Goal: Information Seeking & Learning: Learn about a topic

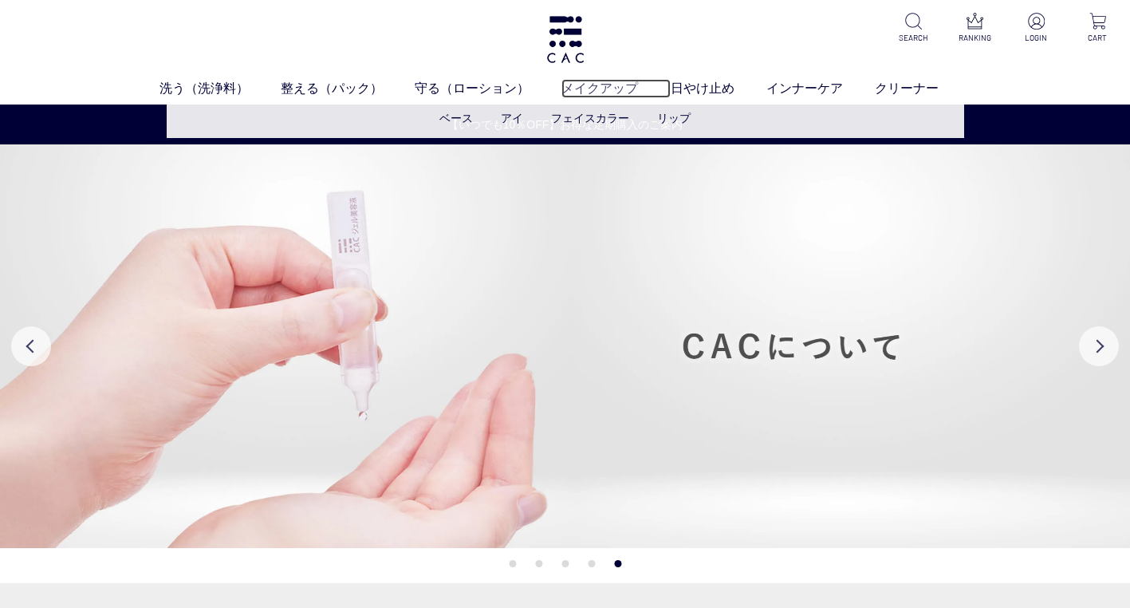
click at [617, 89] on link "メイクアップ" at bounding box center [615, 88] width 108 height 19
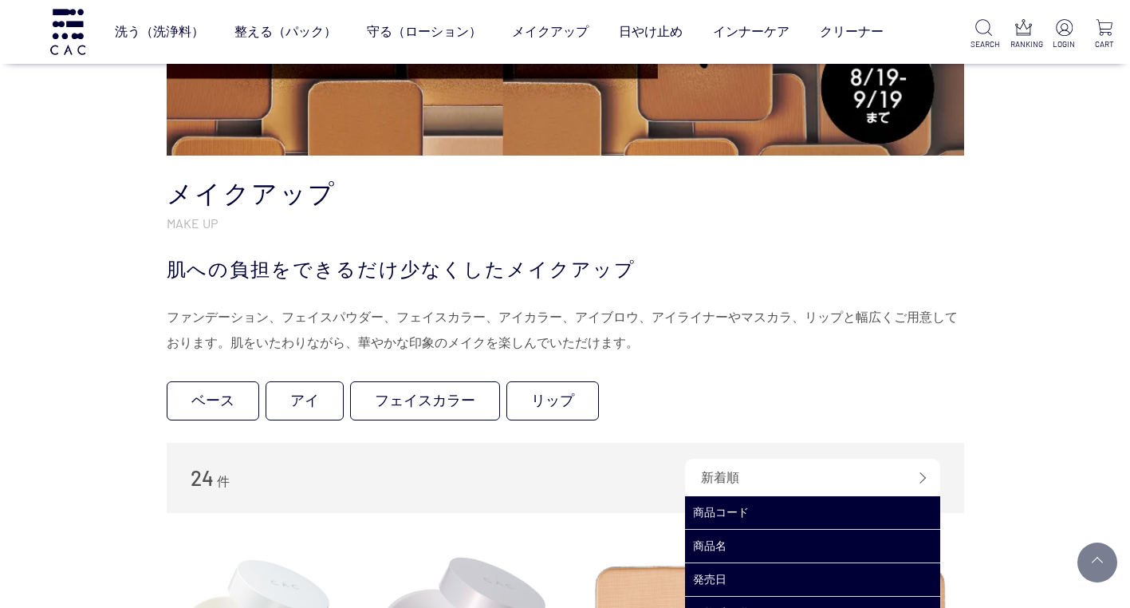
scroll to position [239, 0]
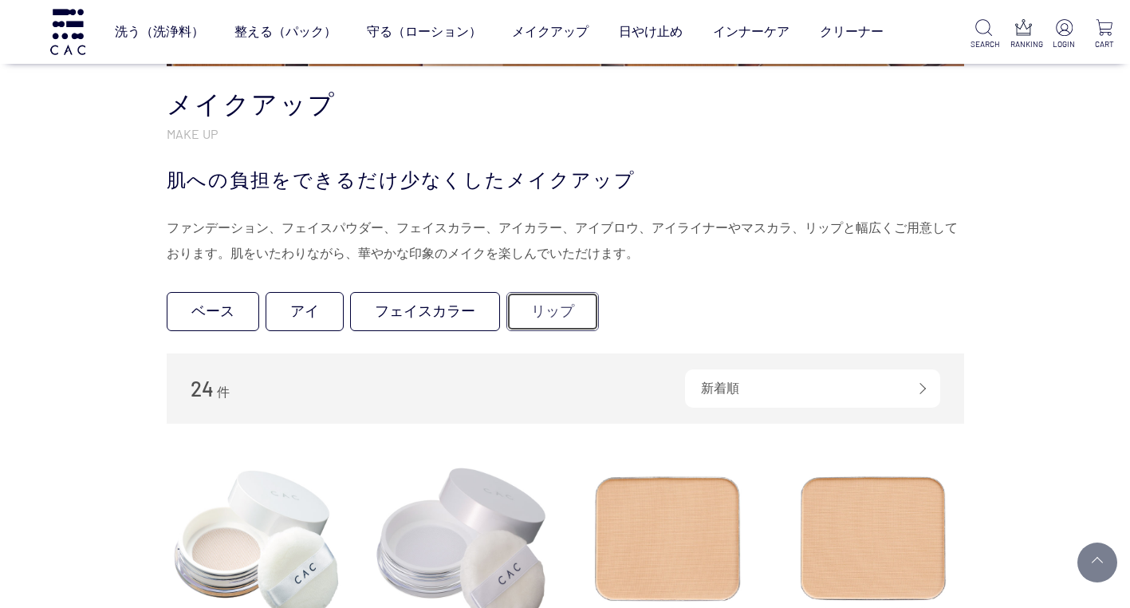
drag, startPoint x: 545, startPoint y: 315, endPoint x: 554, endPoint y: 320, distance: 10.7
click at [545, 315] on link "リップ" at bounding box center [552, 311] width 92 height 39
drag, startPoint x: 415, startPoint y: 318, endPoint x: 447, endPoint y: 325, distance: 33.5
click at [415, 318] on link "フェイスカラー" at bounding box center [425, 311] width 150 height 39
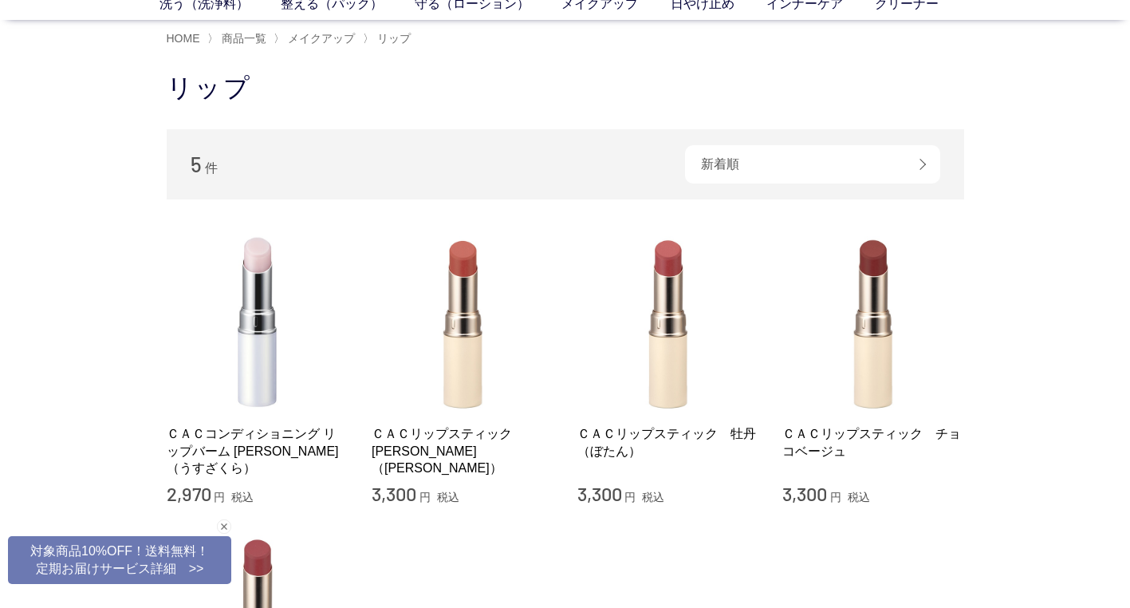
scroll to position [80, 0]
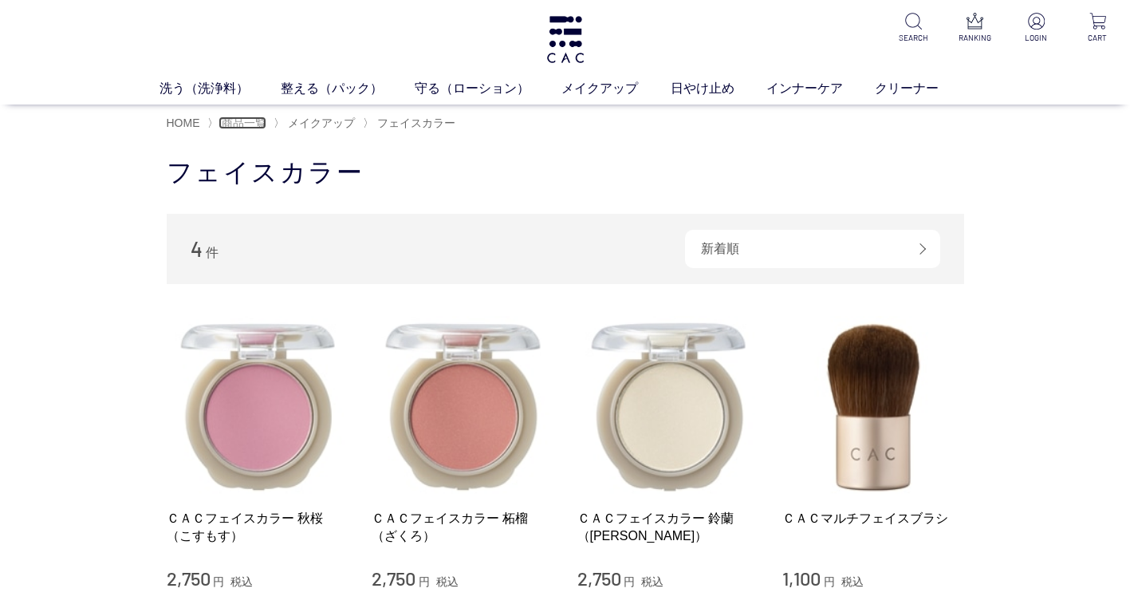
click at [253, 124] on span "商品一覧" at bounding box center [244, 122] width 45 height 13
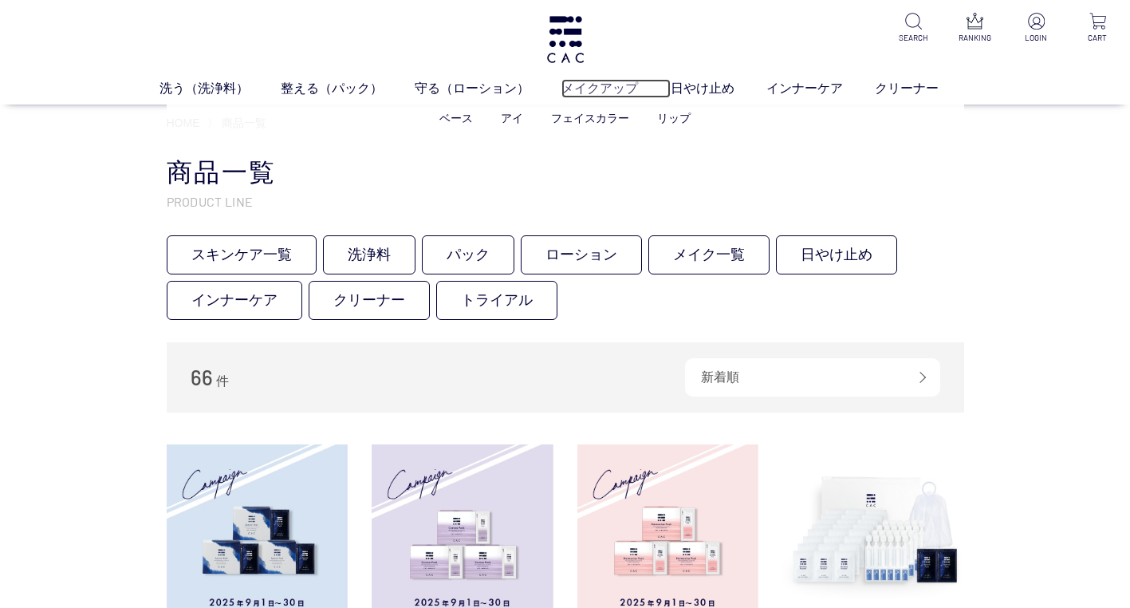
click at [607, 87] on link "メイクアップ" at bounding box center [615, 88] width 108 height 19
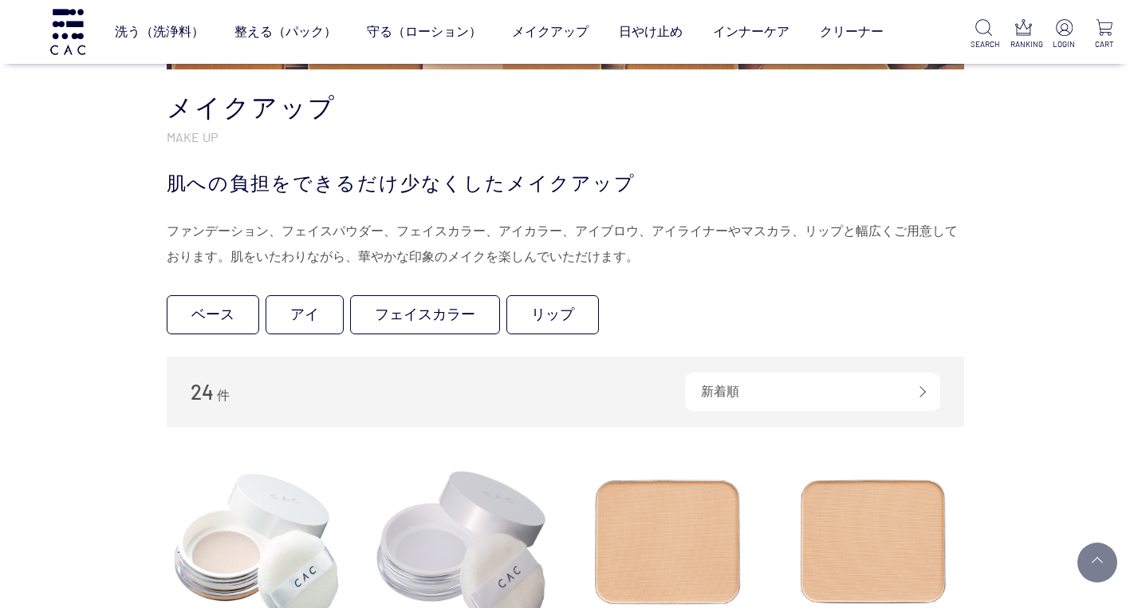
scroll to position [239, 0]
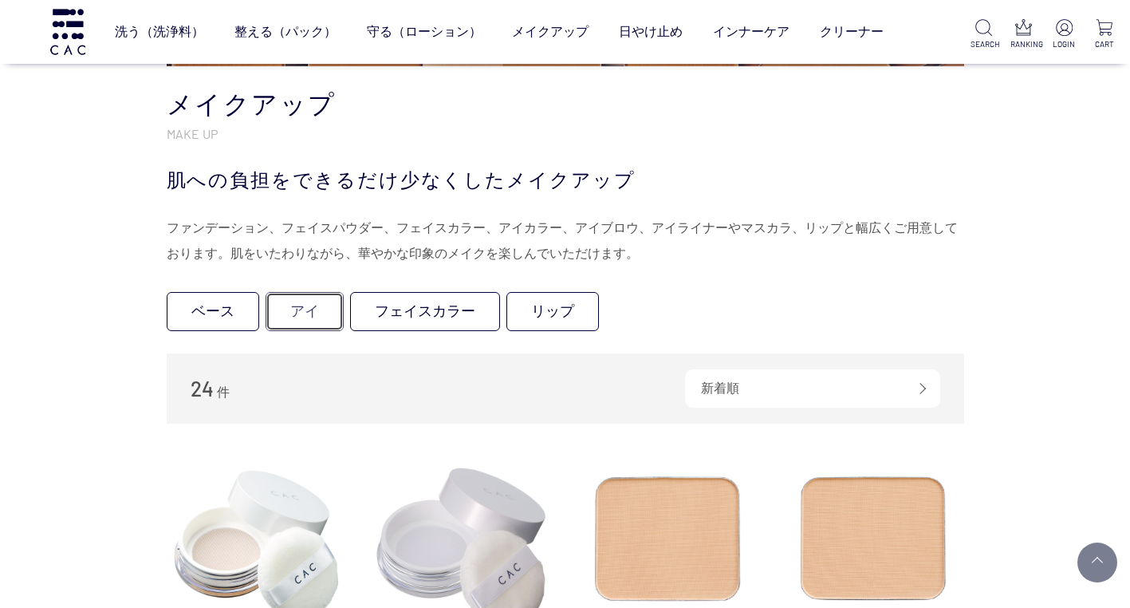
click at [312, 313] on link "アイ" at bounding box center [305, 311] width 78 height 39
click at [223, 315] on link "ベース" at bounding box center [213, 311] width 92 height 39
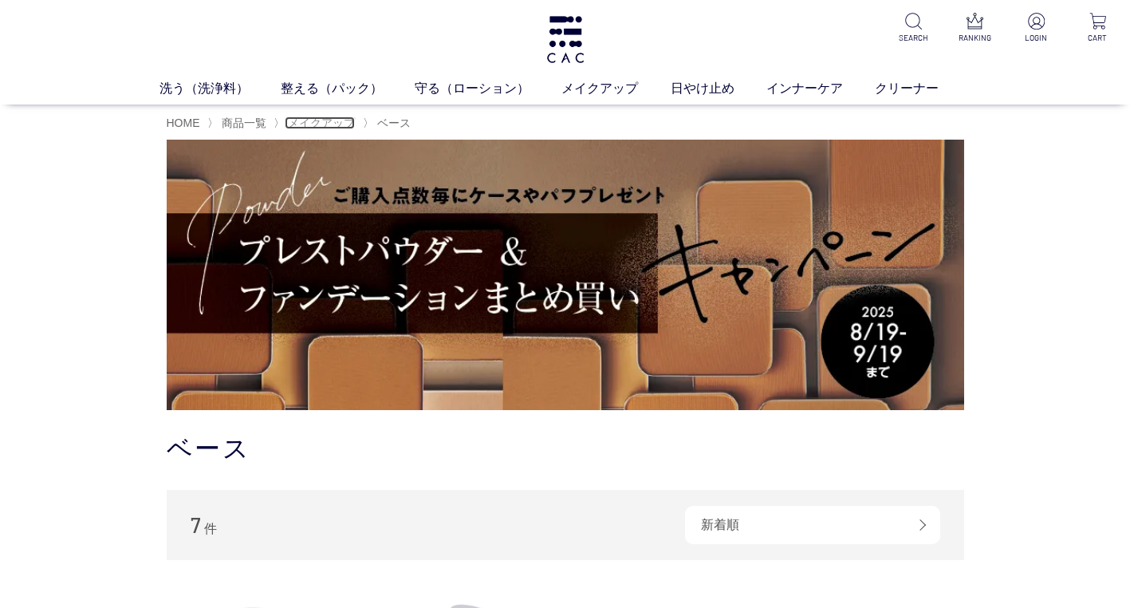
click at [321, 122] on span "メイクアップ" at bounding box center [321, 122] width 67 height 13
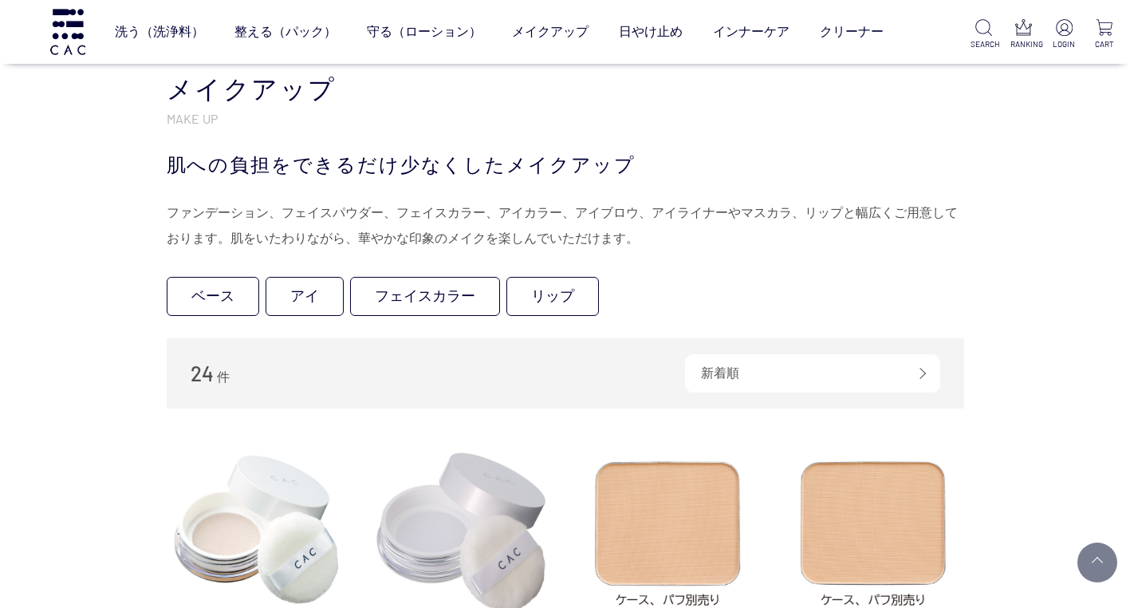
scroll to position [319, 0]
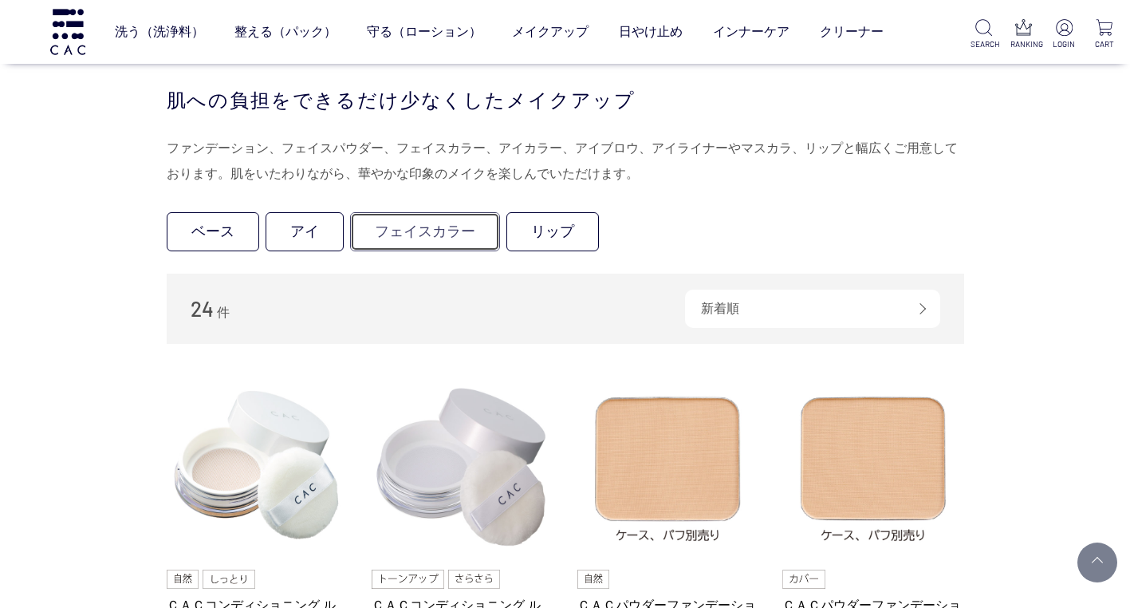
click at [409, 230] on link "フェイスカラー" at bounding box center [425, 231] width 150 height 39
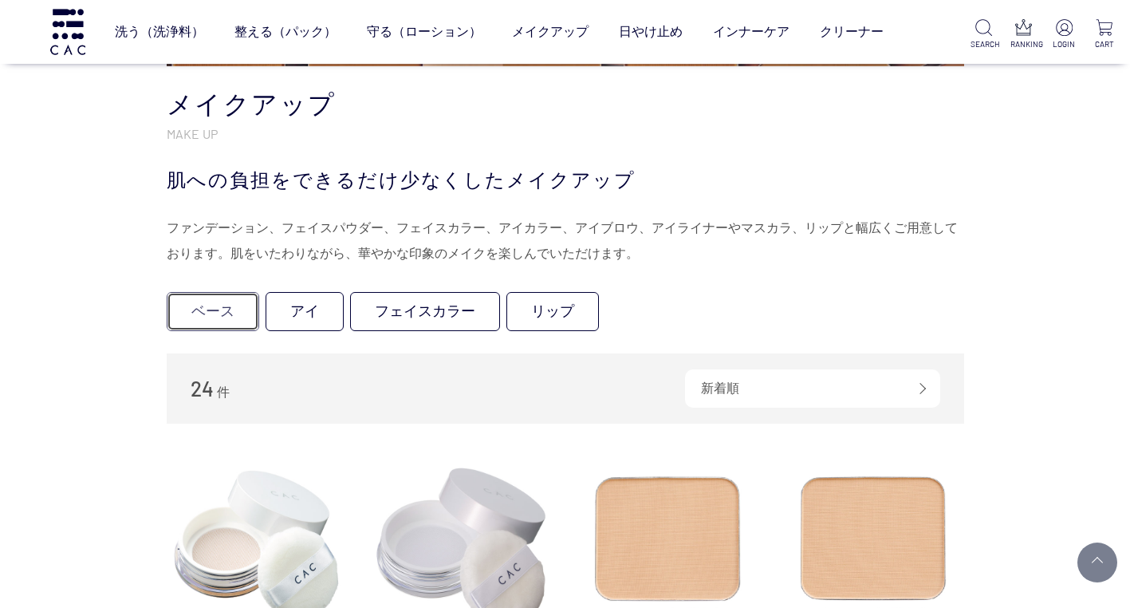
click at [221, 310] on link "ベース" at bounding box center [213, 311] width 92 height 39
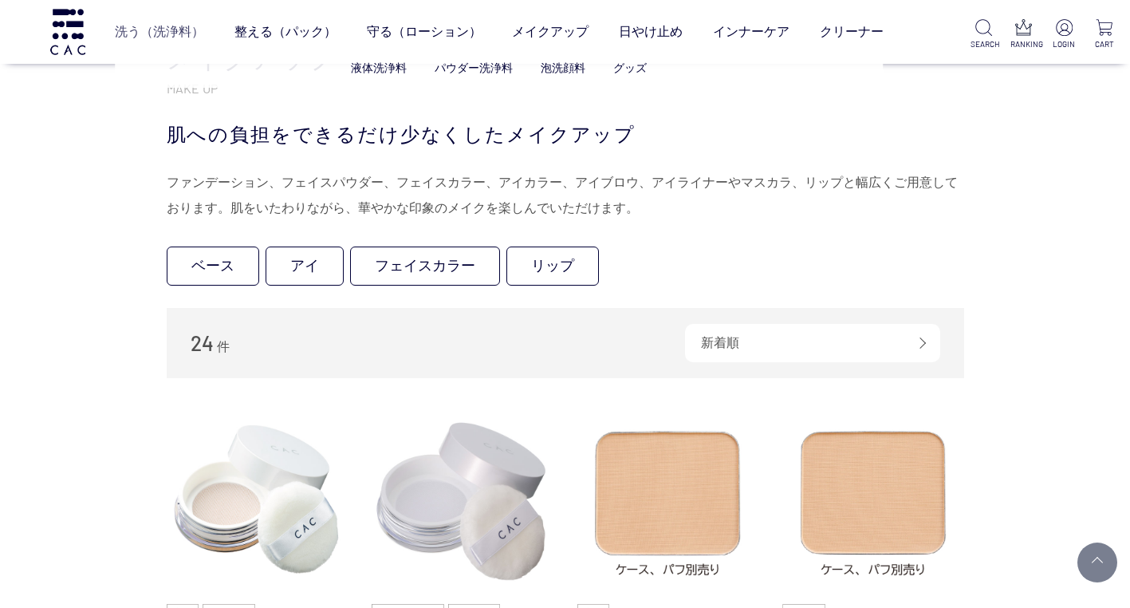
scroll to position [0, 0]
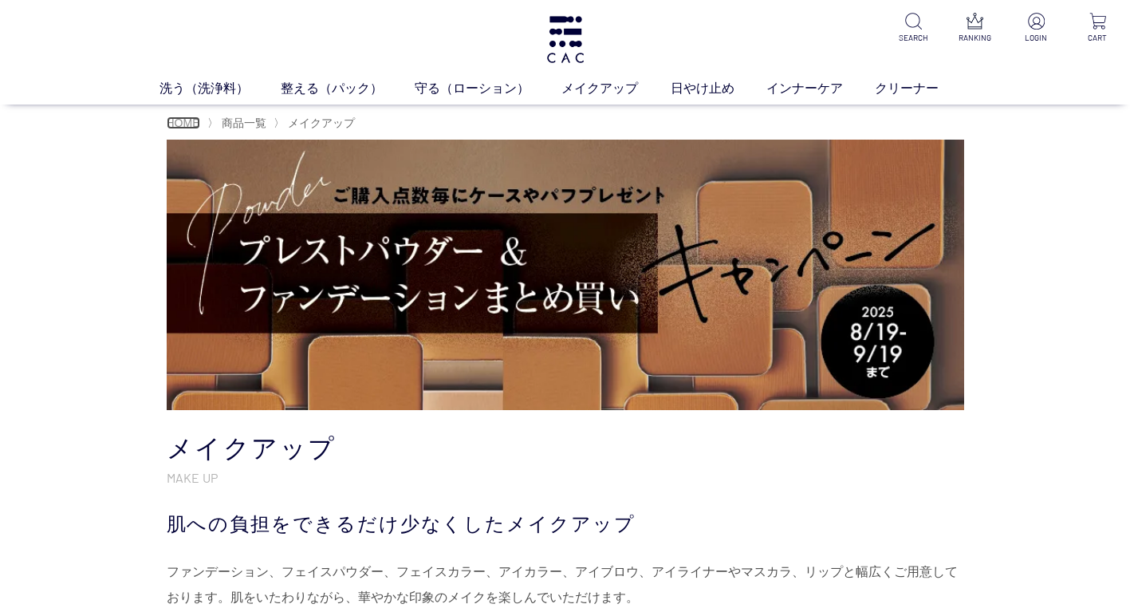
click at [177, 124] on span "HOME" at bounding box center [183, 122] width 33 height 13
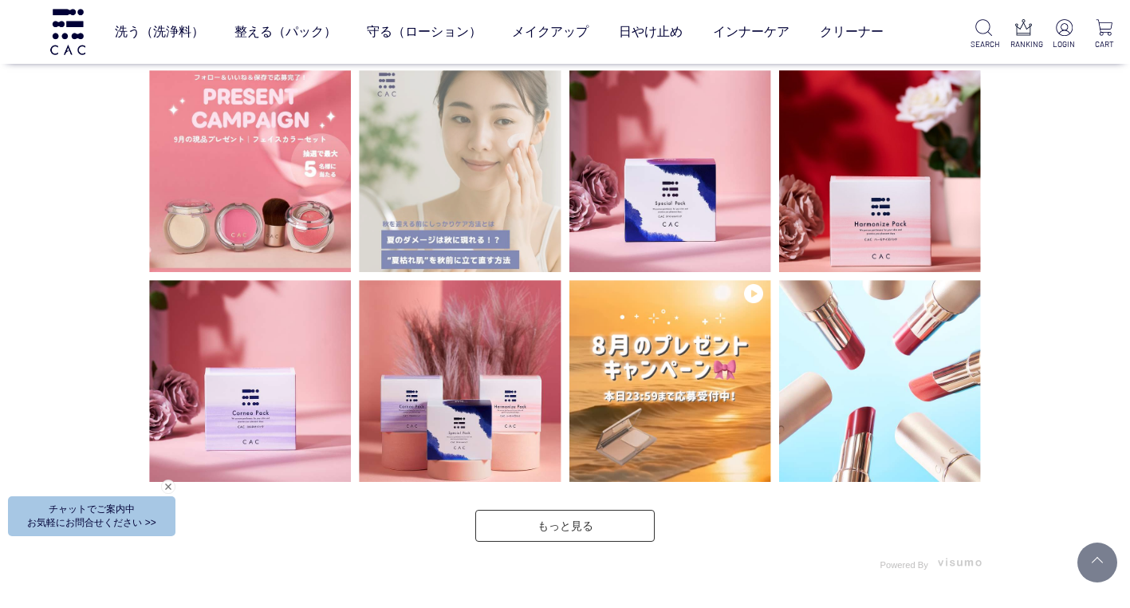
scroll to position [3668, 0]
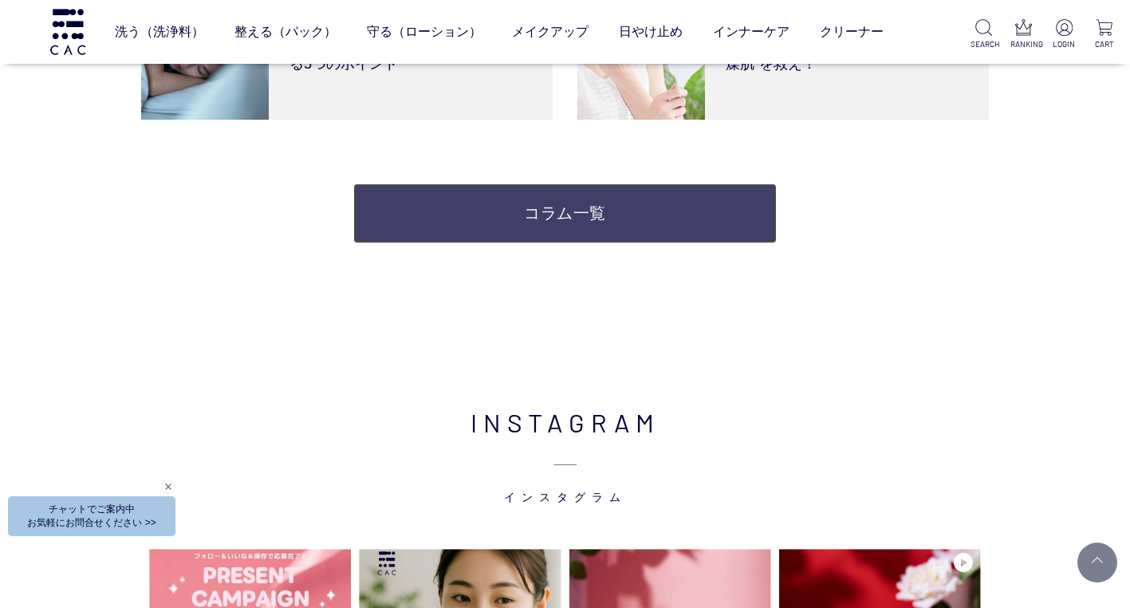
click at [554, 207] on link "コラム一覧" at bounding box center [564, 213] width 423 height 60
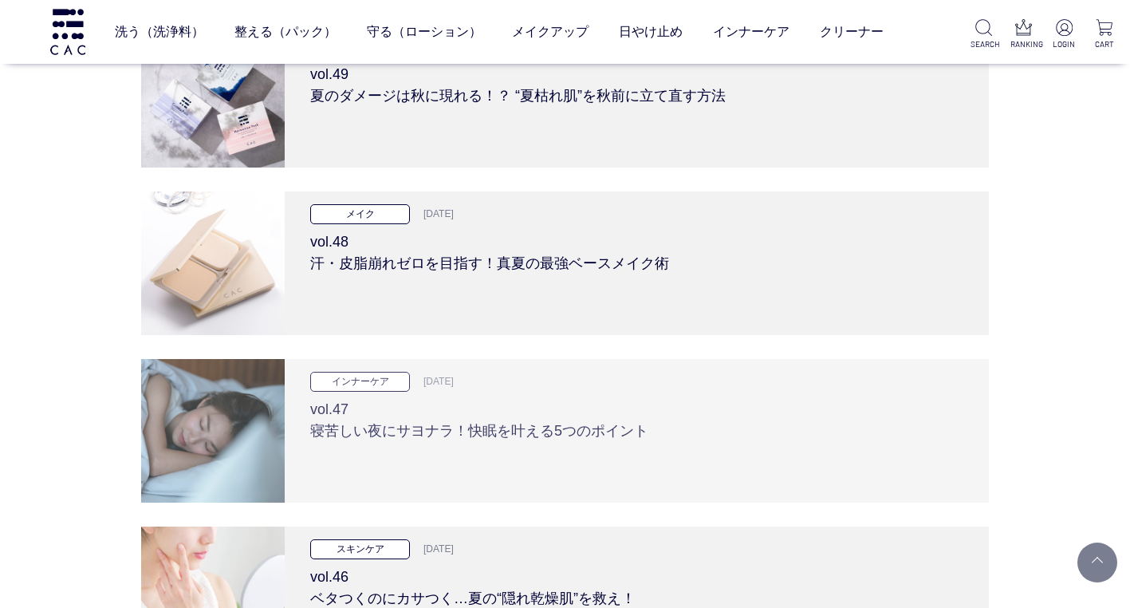
scroll to position [239, 0]
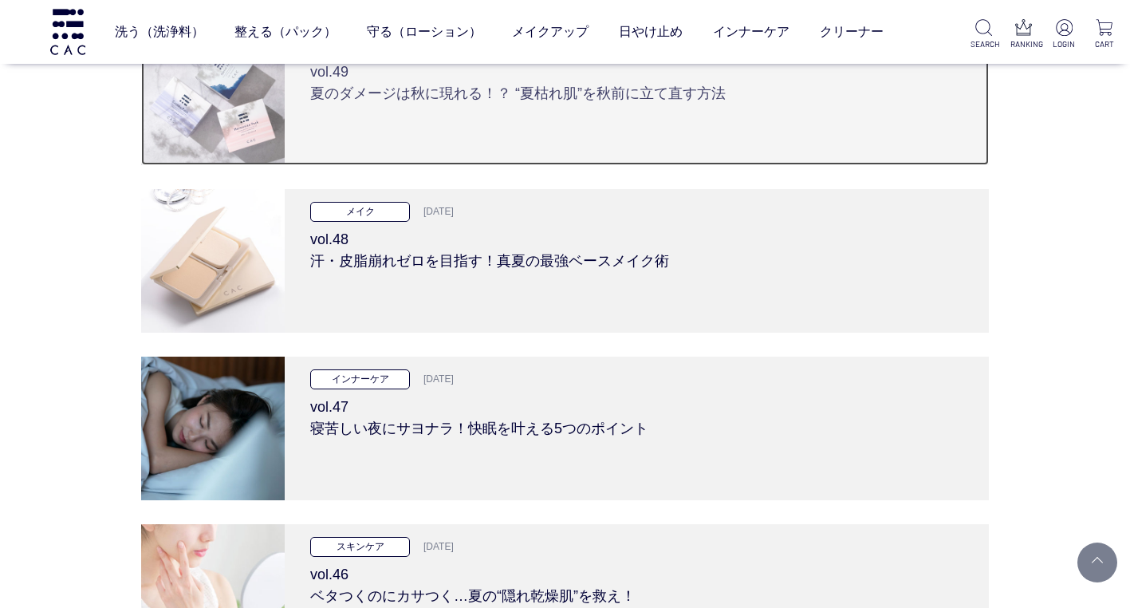
click at [607, 95] on h3 "vol.49 夏のダメージは秋に現れる！？ “夏枯れ肌”を秋前に立て直す方法" at bounding box center [636, 79] width 653 height 50
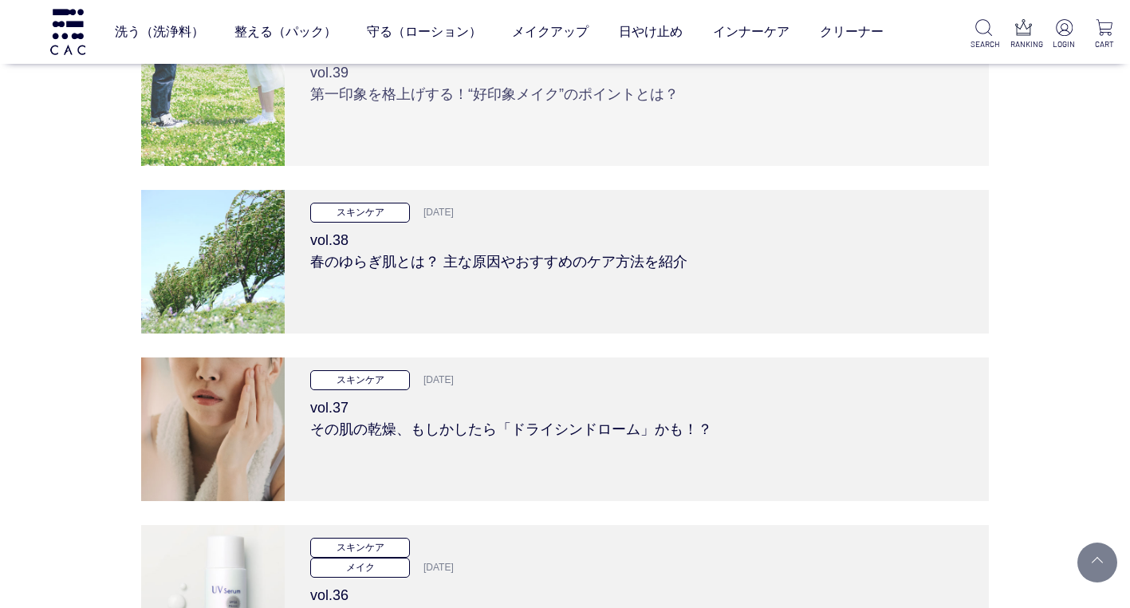
scroll to position [1914, 0]
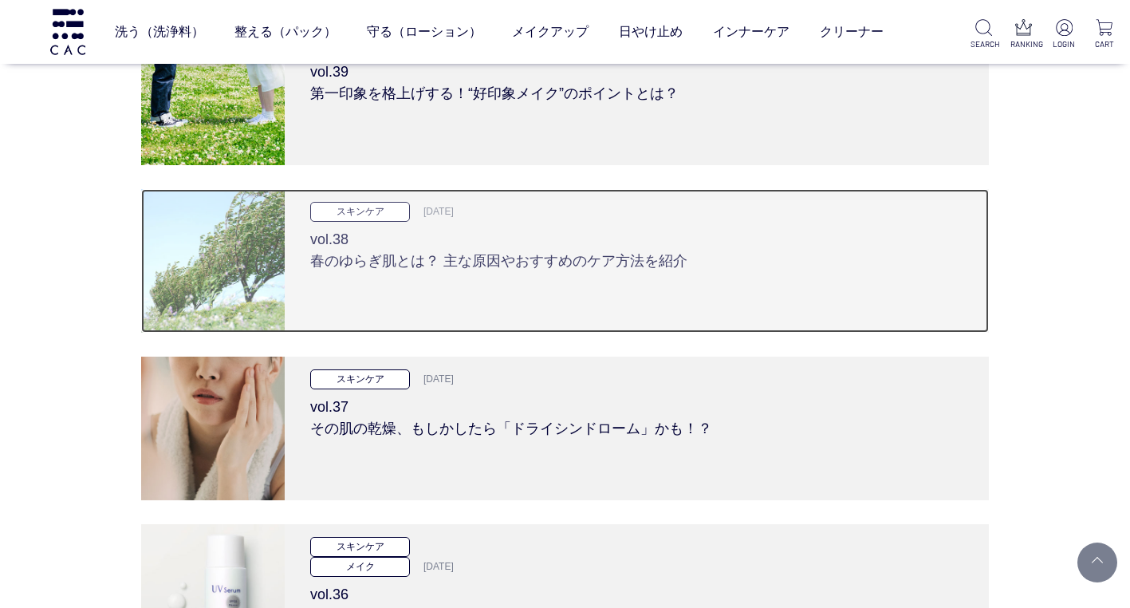
click at [494, 266] on h3 "vol.38 春のゆらぎ肌とは？ 主な原因やおすすめのケア方法を紹介" at bounding box center [636, 247] width 653 height 50
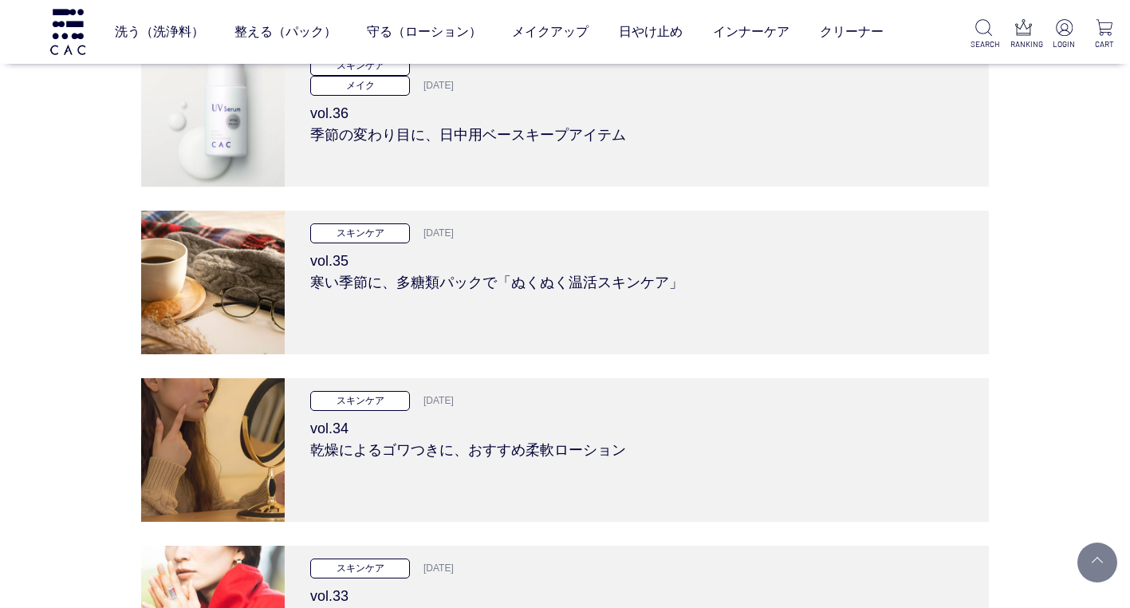
scroll to position [2392, 0]
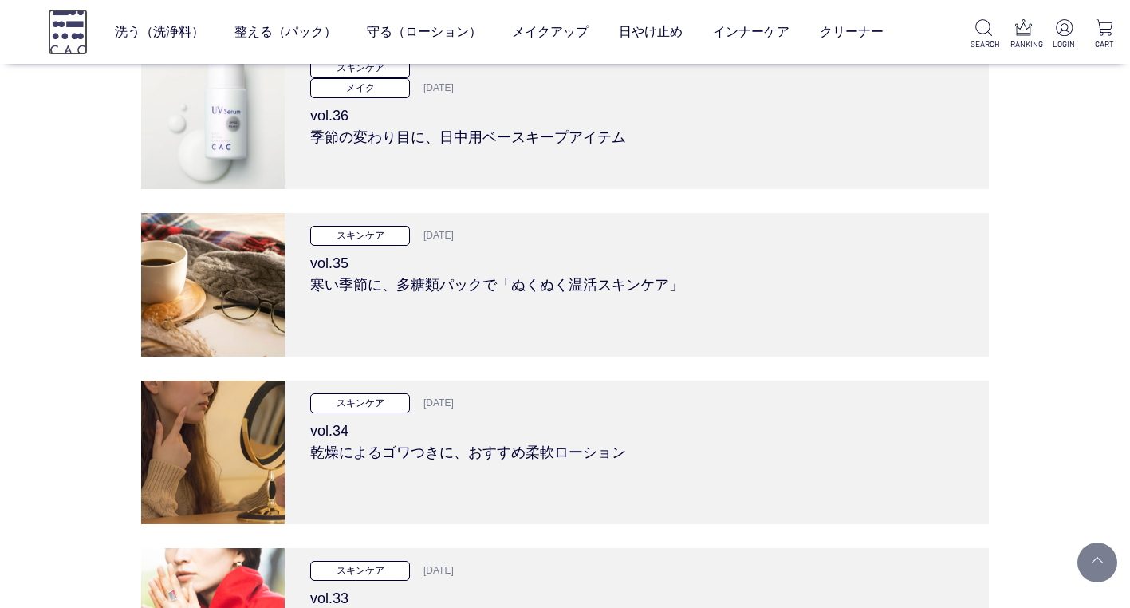
click at [66, 26] on img at bounding box center [68, 31] width 40 height 45
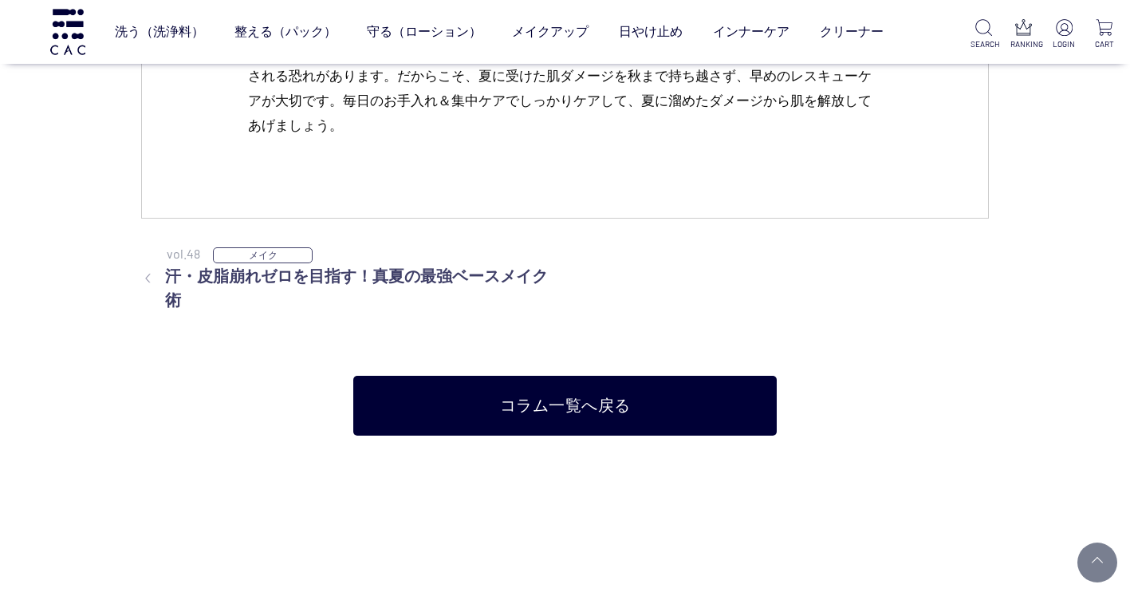
scroll to position [7415, 0]
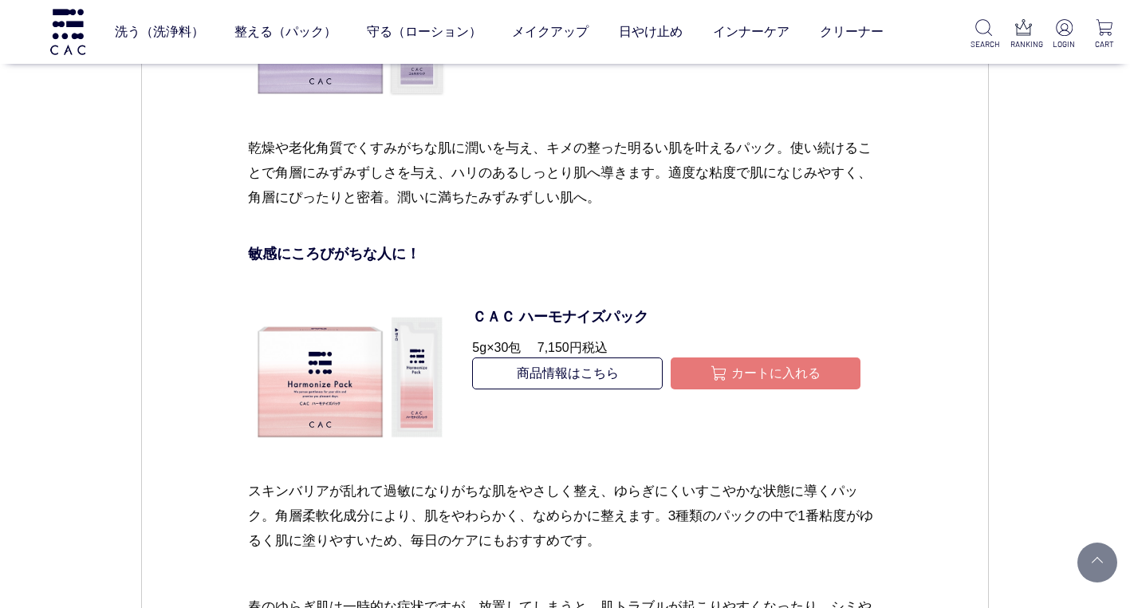
scroll to position [5980, 0]
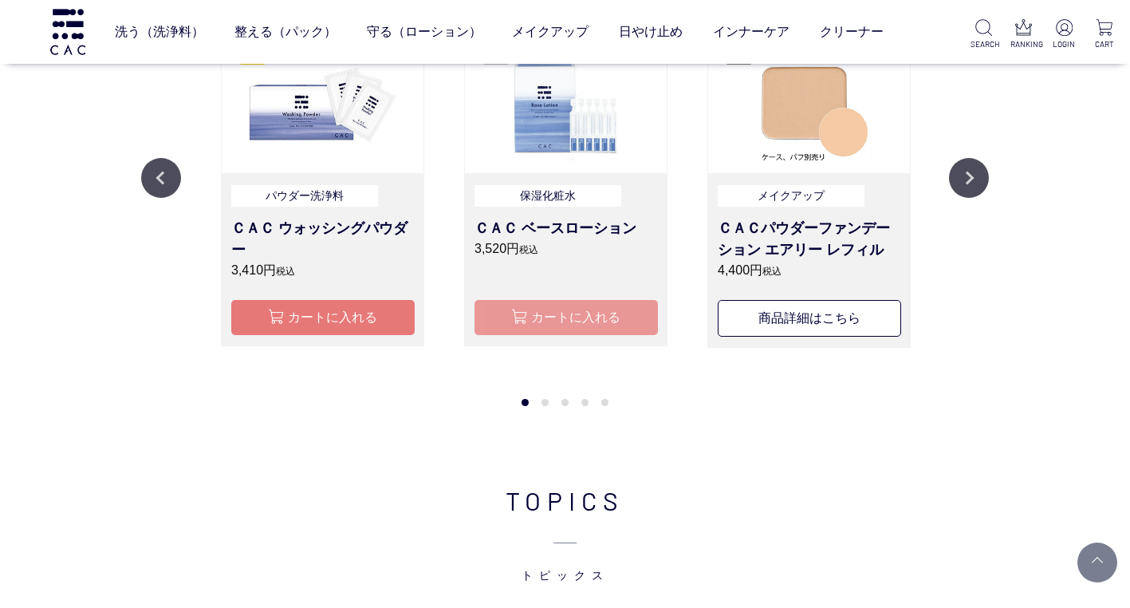
scroll to position [1914, 0]
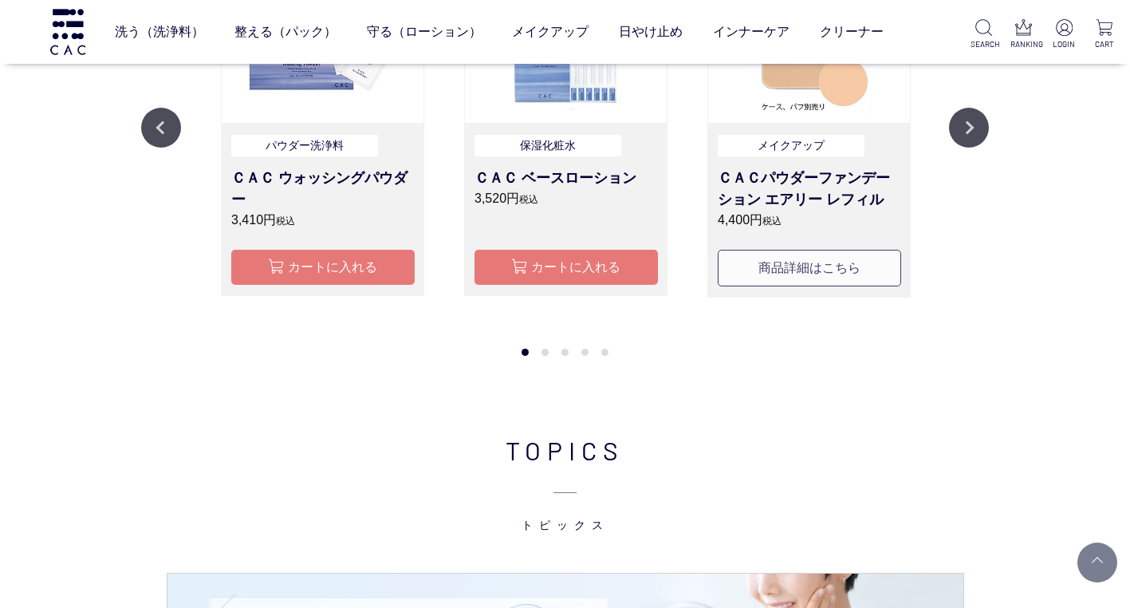
click at [821, 260] on button "商品詳細はこちら" at bounding box center [809, 268] width 183 height 36
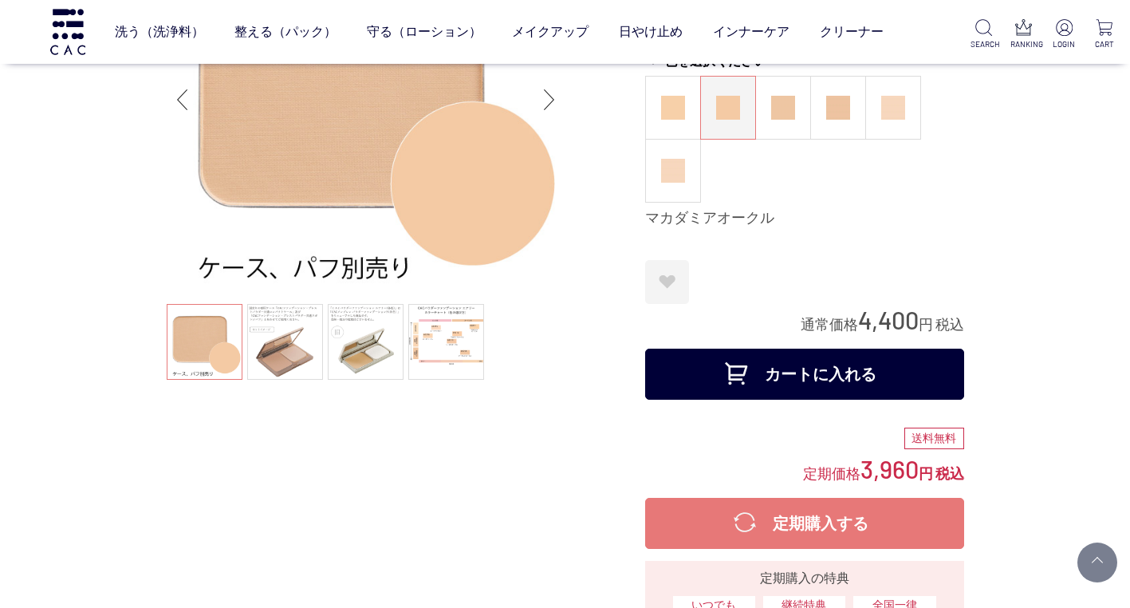
scroll to position [159, 0]
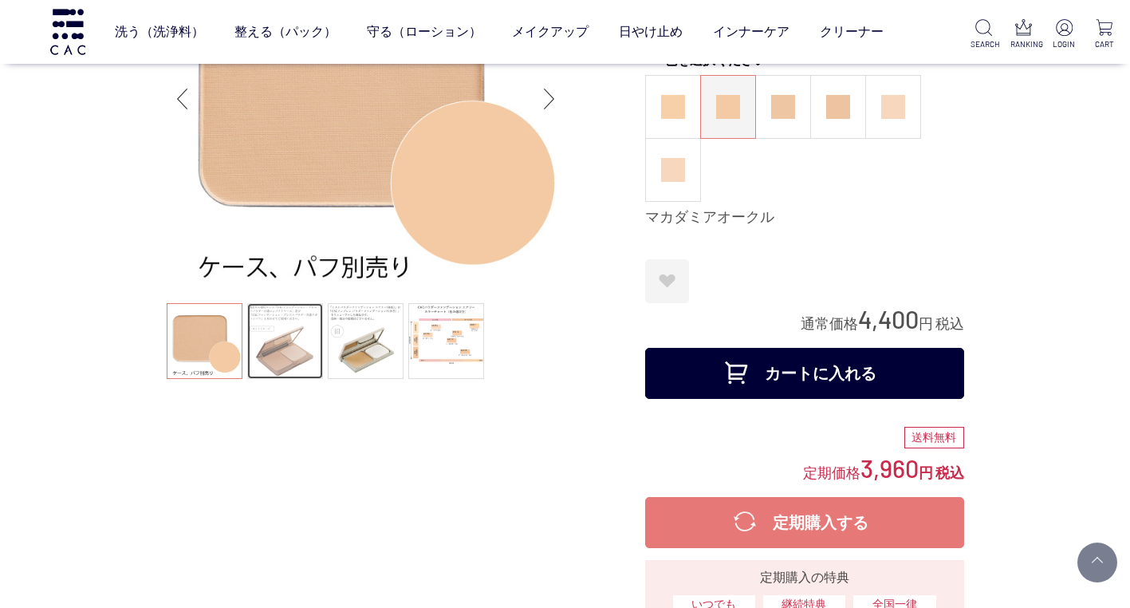
click at [292, 346] on link at bounding box center [285, 341] width 76 height 76
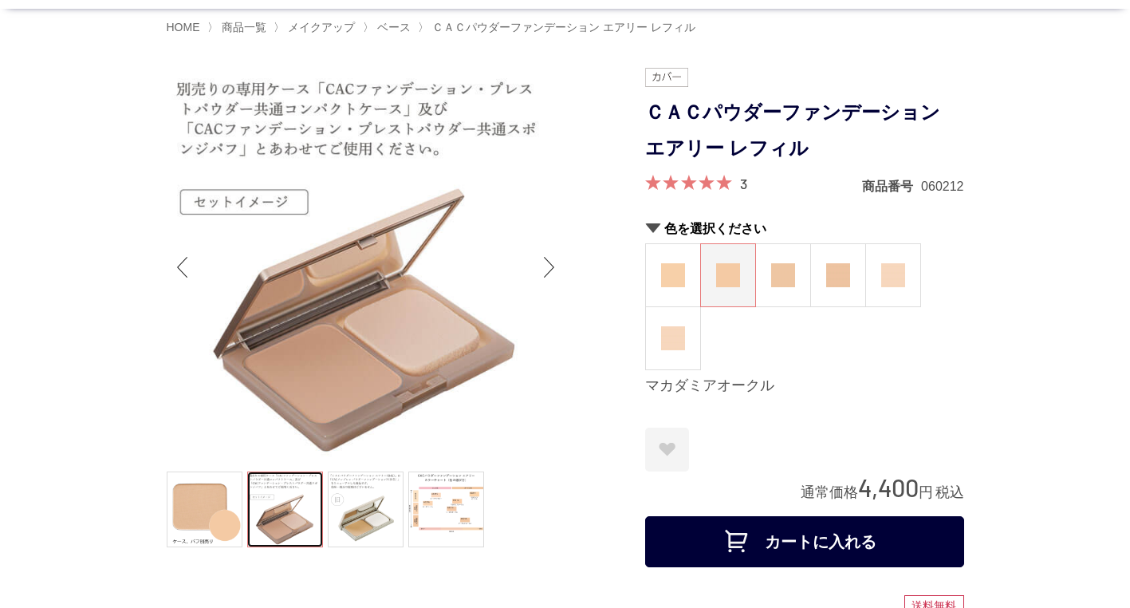
scroll to position [80, 0]
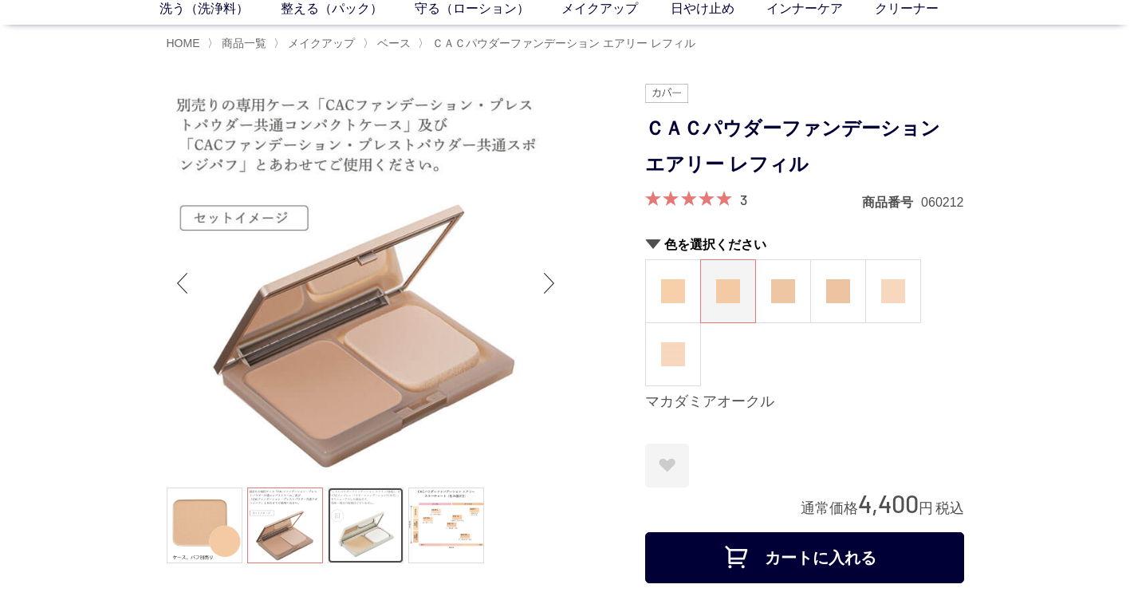
click at [370, 521] on link at bounding box center [366, 525] width 76 height 76
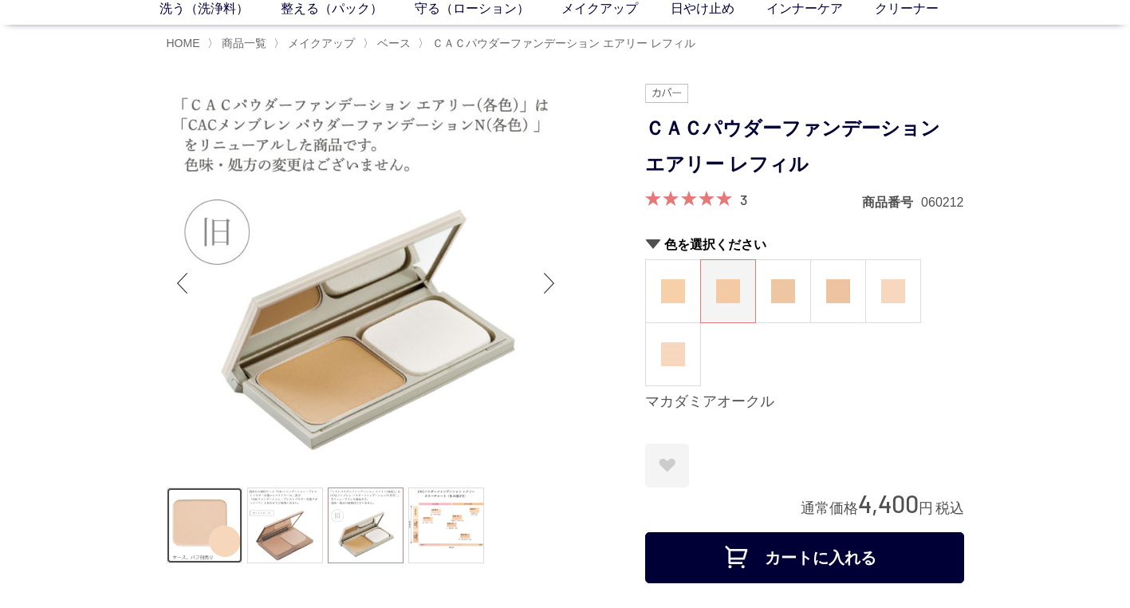
click at [199, 488] on link at bounding box center [205, 525] width 76 height 76
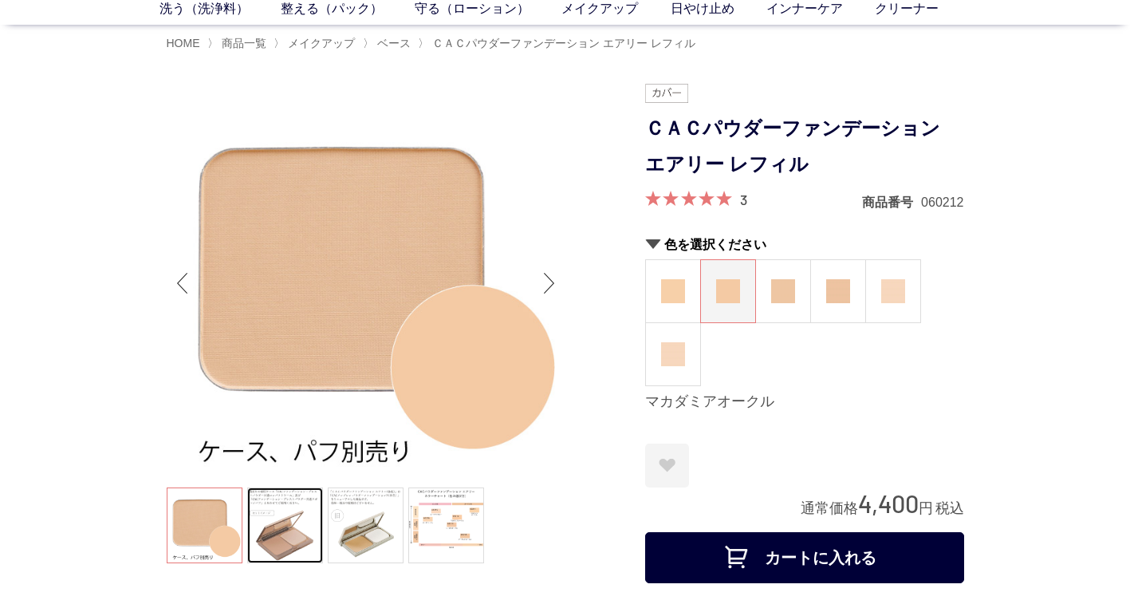
click at [265, 501] on link at bounding box center [285, 525] width 76 height 76
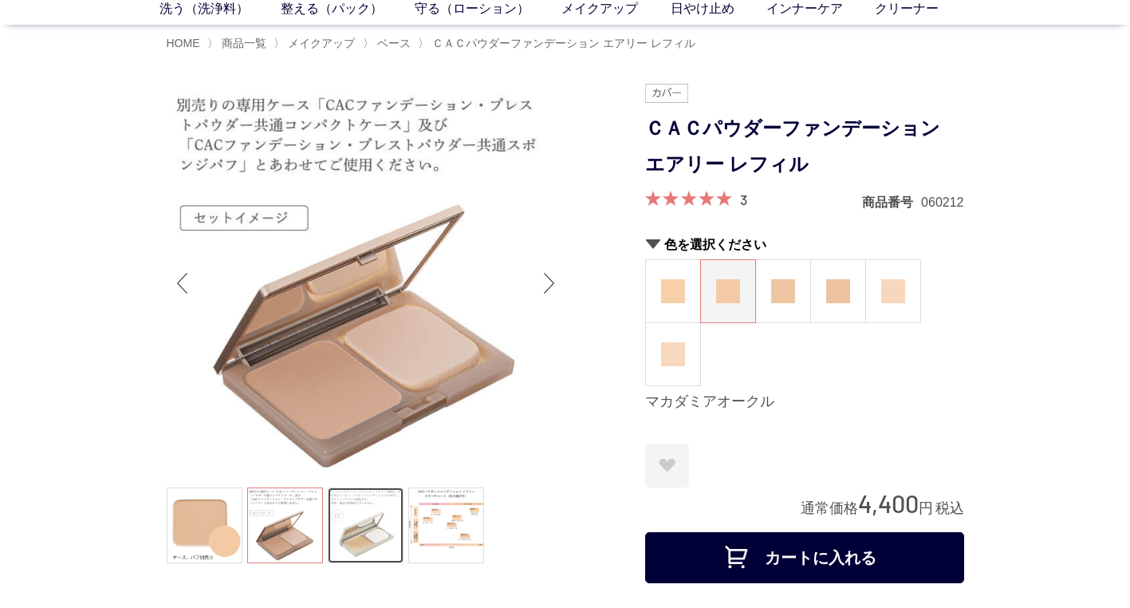
click at [371, 514] on link at bounding box center [366, 525] width 76 height 76
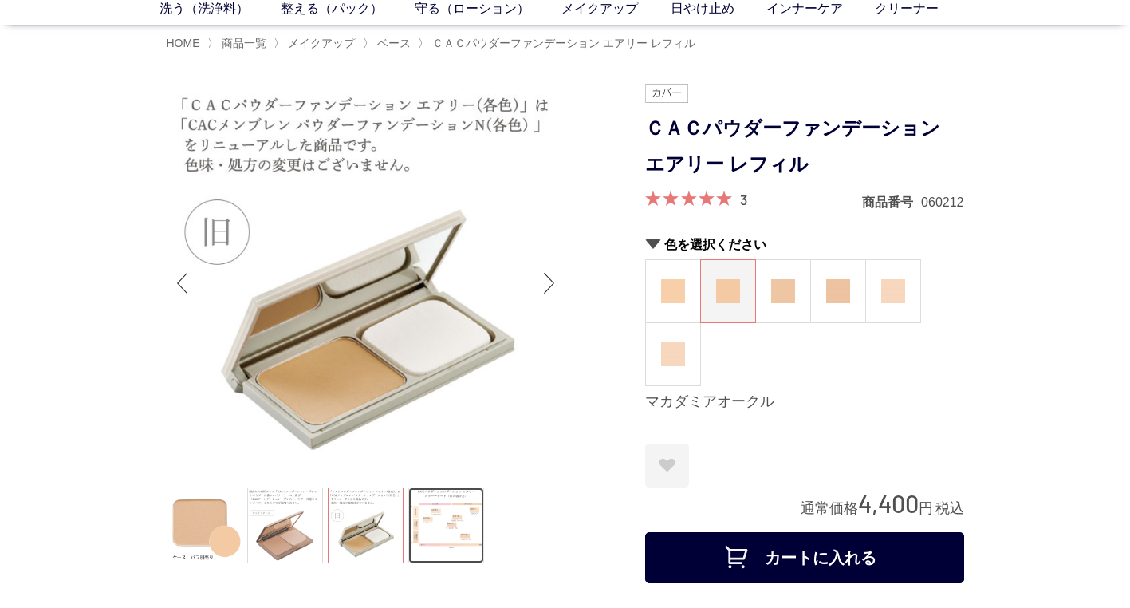
click at [456, 530] on link at bounding box center [446, 525] width 76 height 76
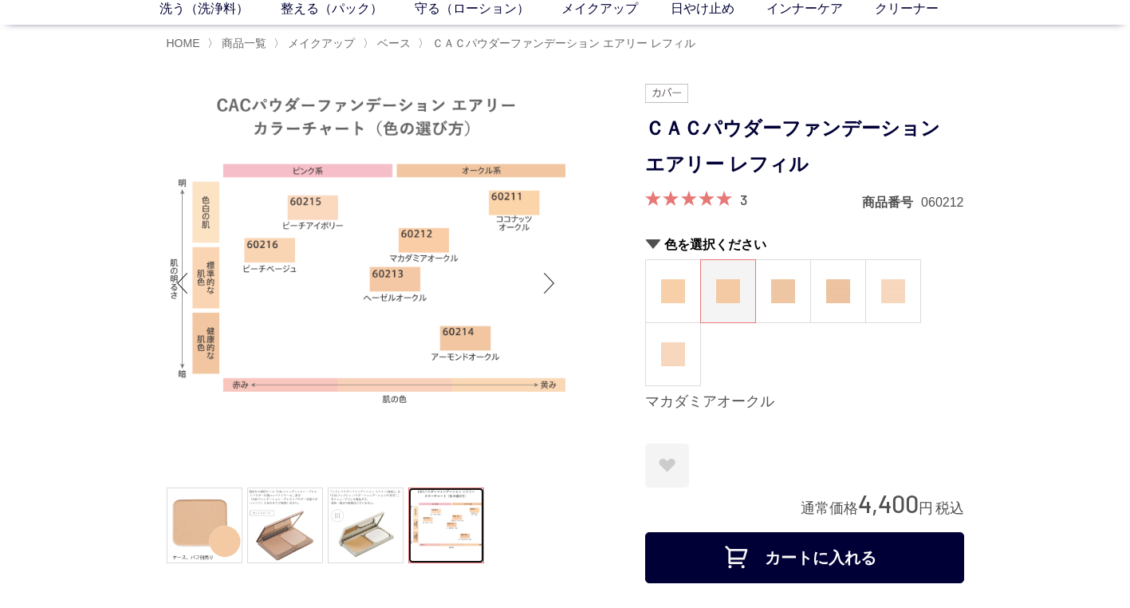
click at [547, 281] on div "Next slide" at bounding box center [549, 283] width 32 height 64
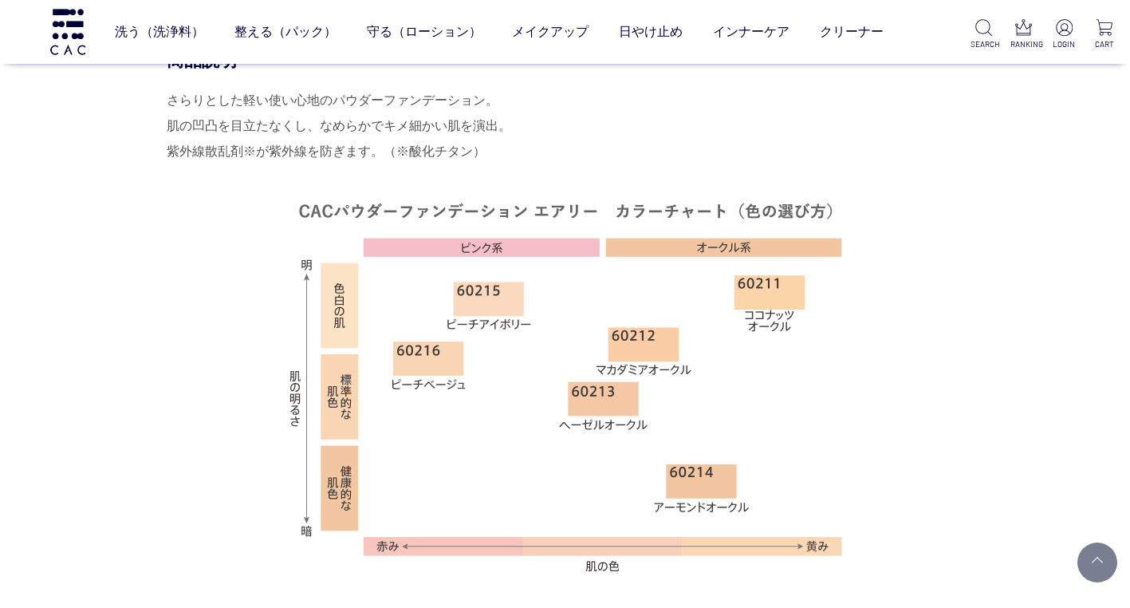
scroll to position [877, 0]
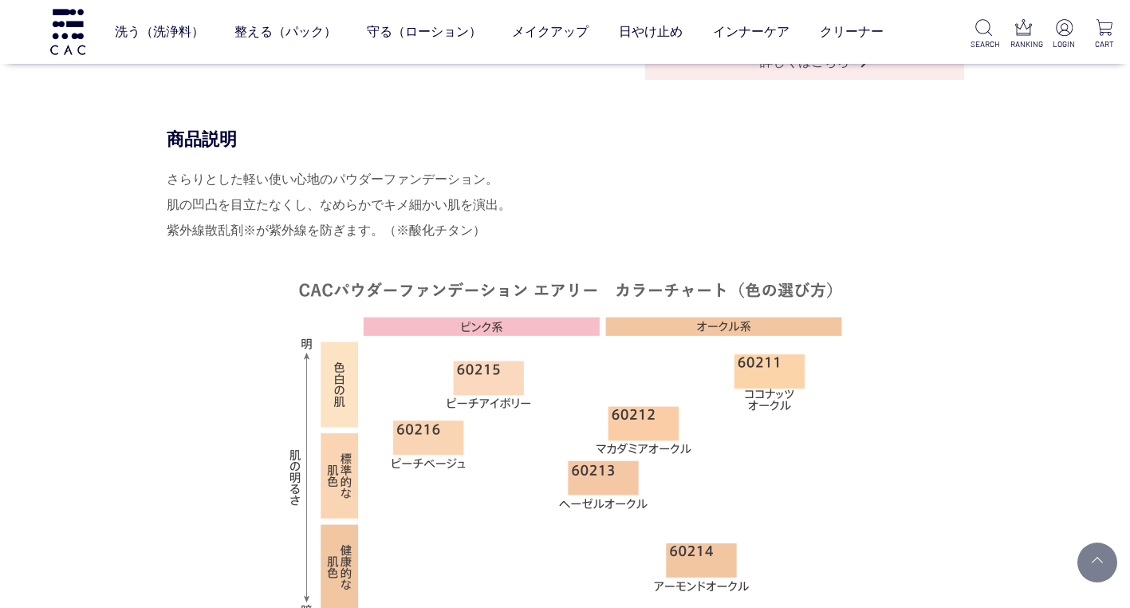
click at [45, 18] on div "洗う（洗浄料） 液体洗浄料 パウダー洗浄料 泡洗顔料 グッズ 整える（パック） フェイスパック ヘアパック 守る（ローション） 保湿化粧水 柔軟化粧水 美容液…" at bounding box center [452, 32] width 904 height 64
click at [58, 30] on img at bounding box center [68, 31] width 40 height 45
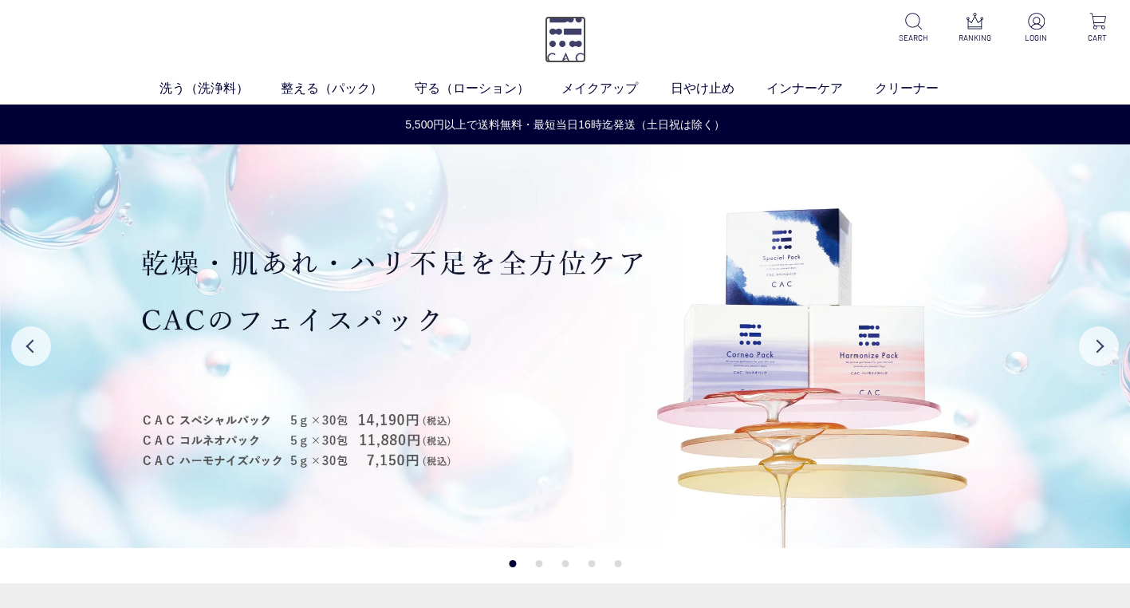
click at [571, 44] on img at bounding box center [565, 39] width 41 height 47
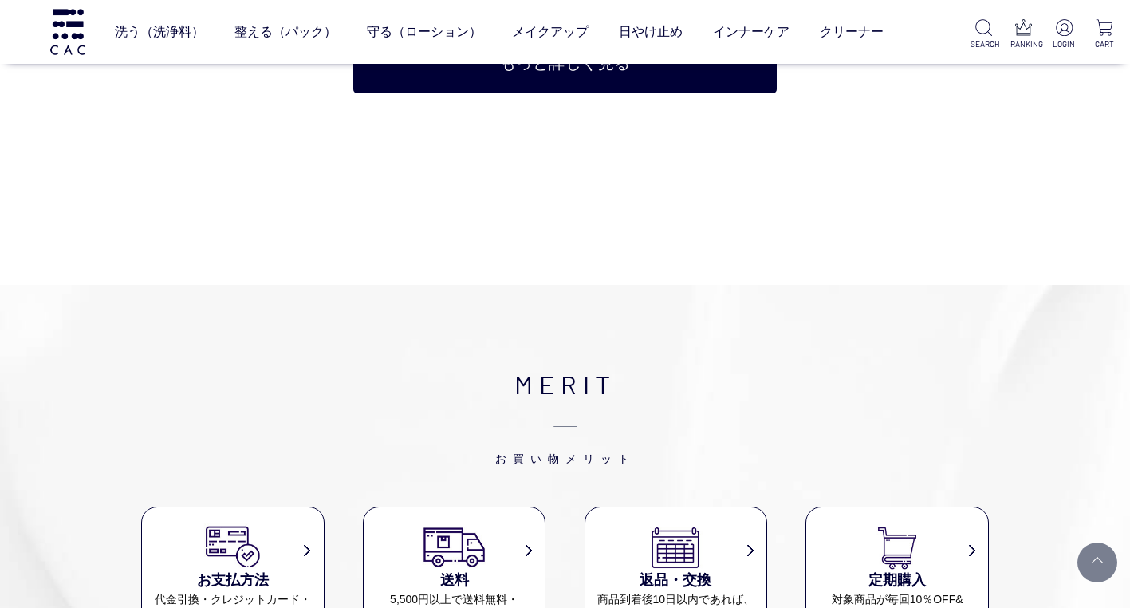
scroll to position [6649, 0]
click at [62, 26] on img at bounding box center [68, 31] width 40 height 45
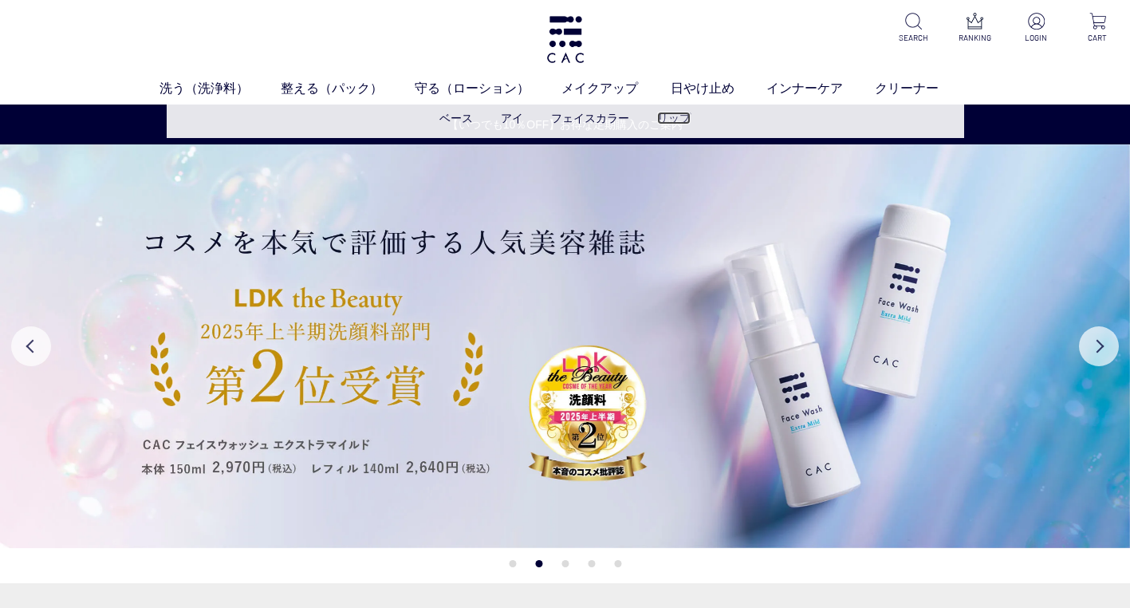
click at [679, 122] on link "リップ" at bounding box center [673, 118] width 33 height 13
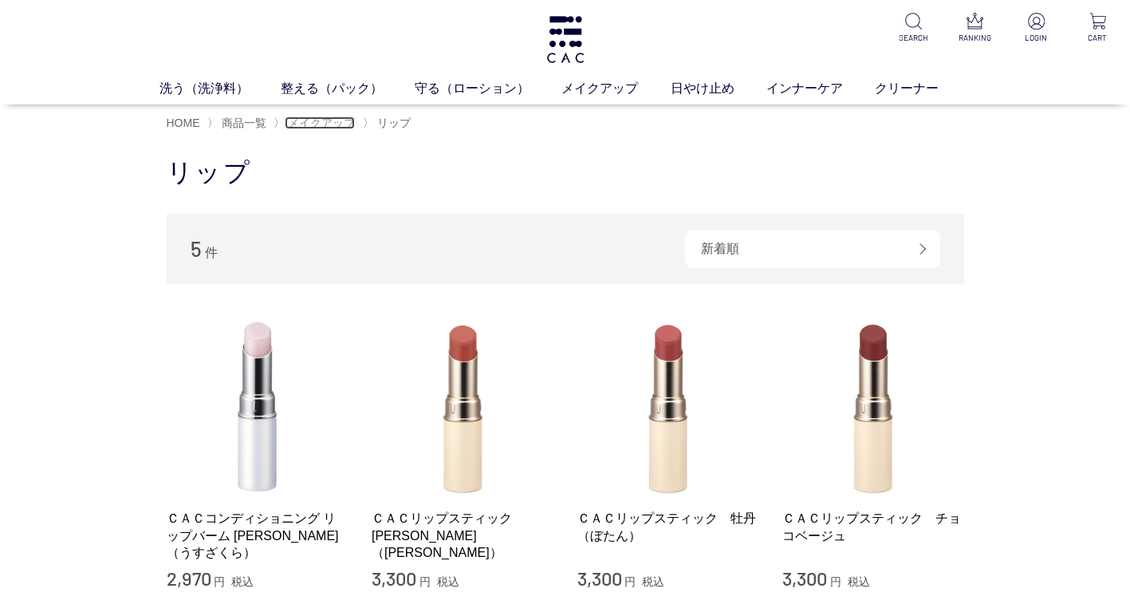
drag, startPoint x: 340, startPoint y: 119, endPoint x: 352, endPoint y: 122, distance: 12.4
click at [339, 119] on span "メイクアップ" at bounding box center [321, 122] width 67 height 13
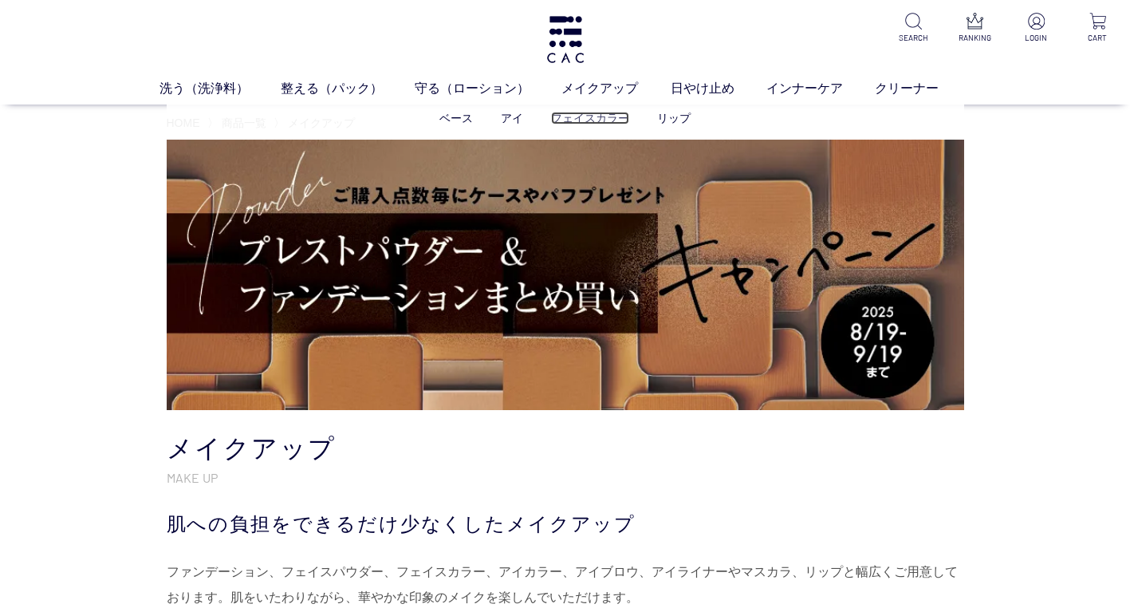
click at [592, 117] on link "フェイスカラー" at bounding box center [590, 118] width 78 height 13
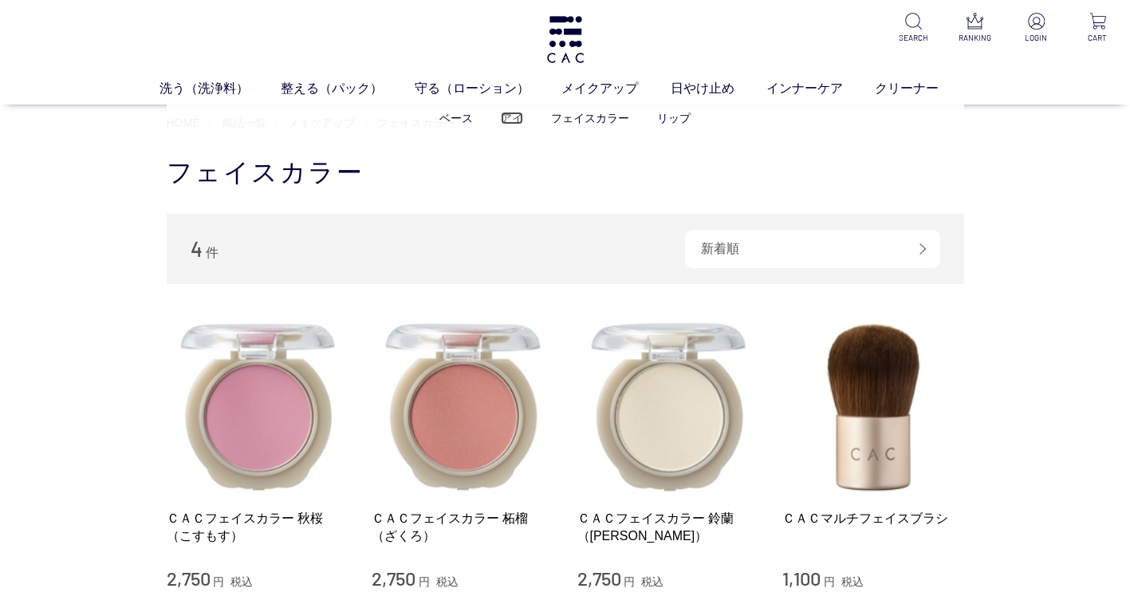
click at [510, 118] on link "アイ" at bounding box center [512, 118] width 22 height 13
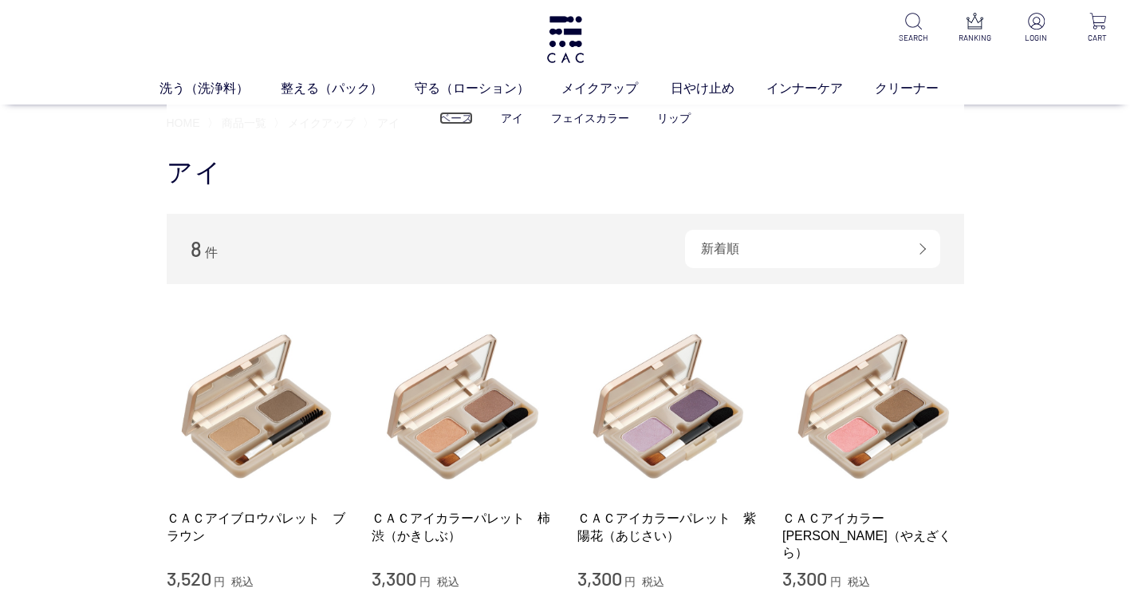
click at [460, 116] on link "ベース" at bounding box center [455, 118] width 33 height 13
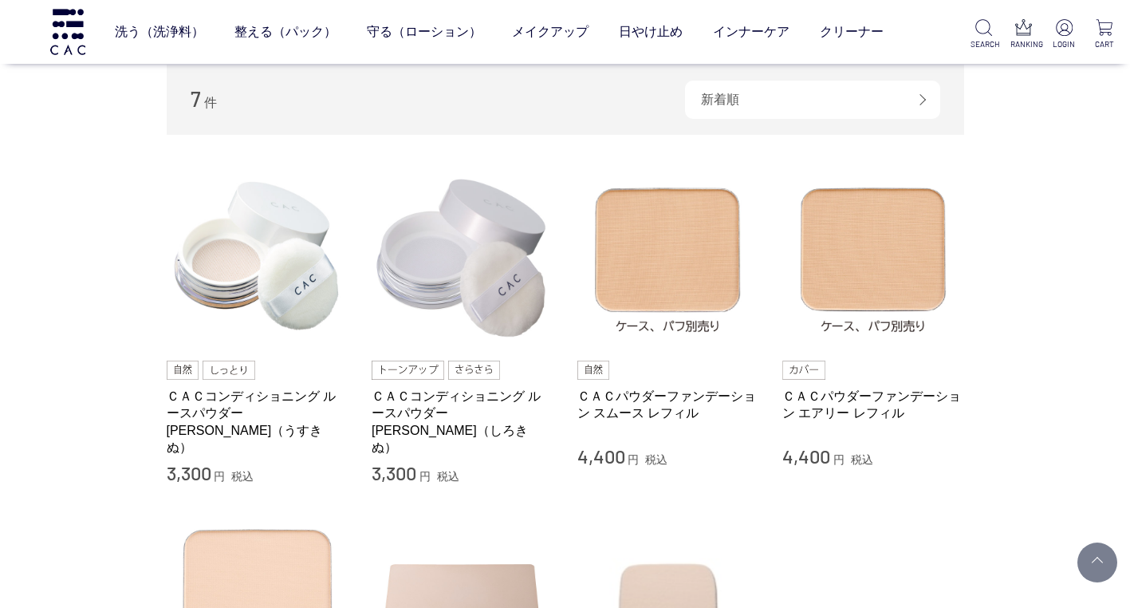
scroll to position [319, 0]
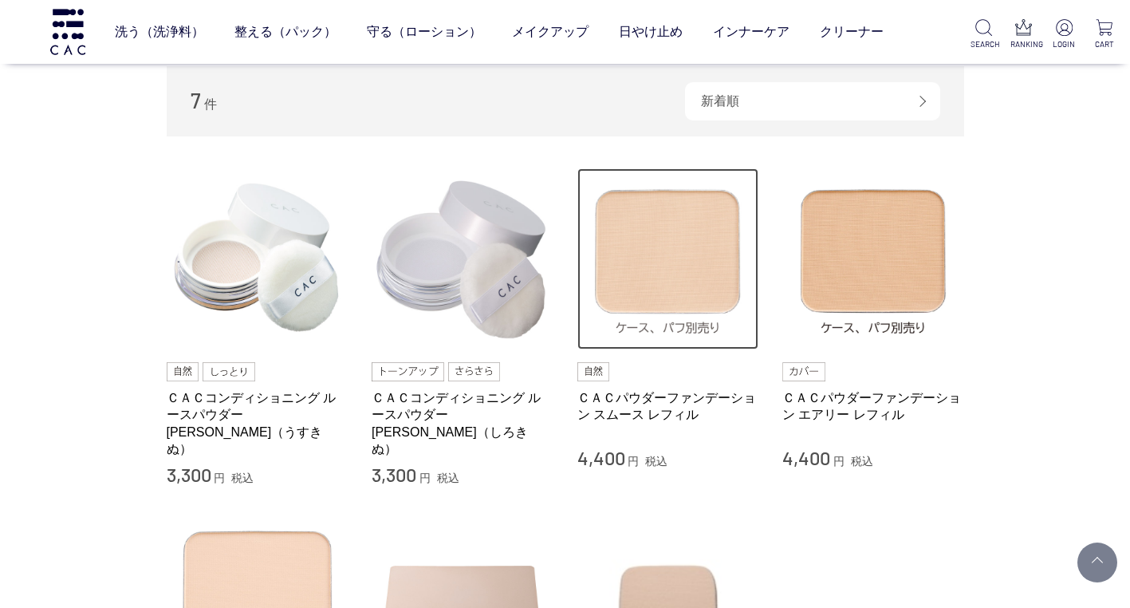
click at [639, 262] on img at bounding box center [668, 259] width 182 height 182
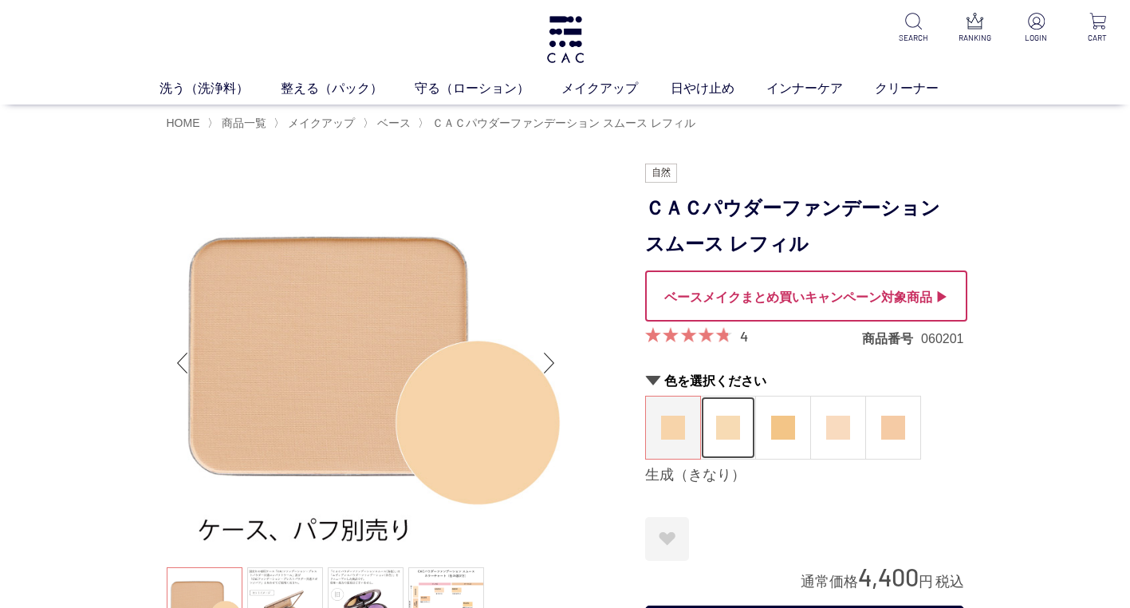
click at [731, 427] on img at bounding box center [728, 427] width 24 height 24
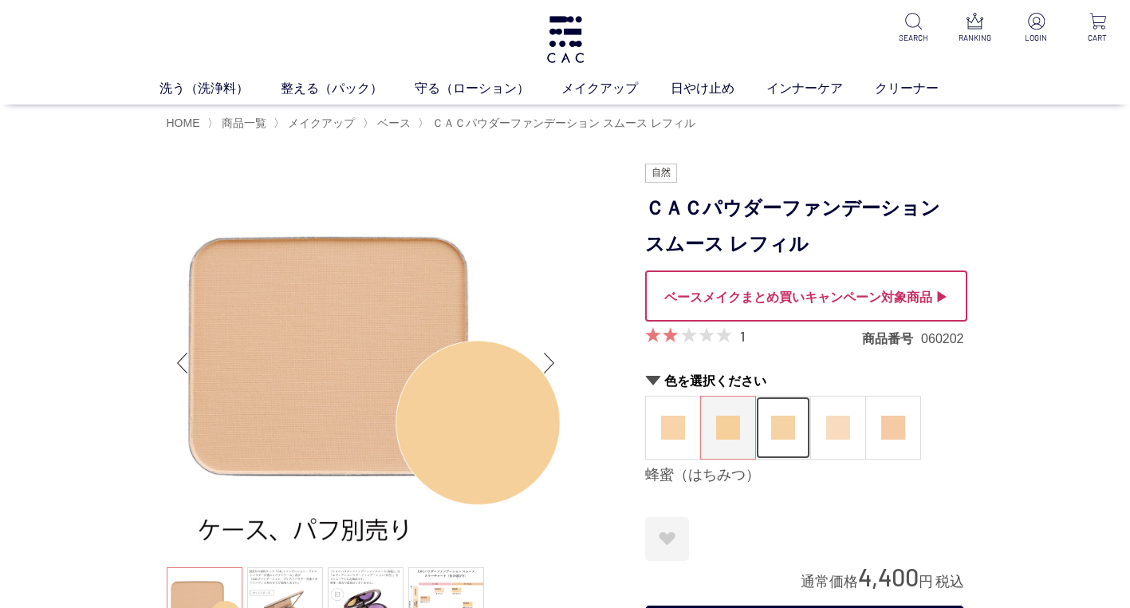
drag, startPoint x: 0, startPoint y: 0, endPoint x: 788, endPoint y: 427, distance: 895.9
click at [788, 427] on img at bounding box center [783, 427] width 24 height 24
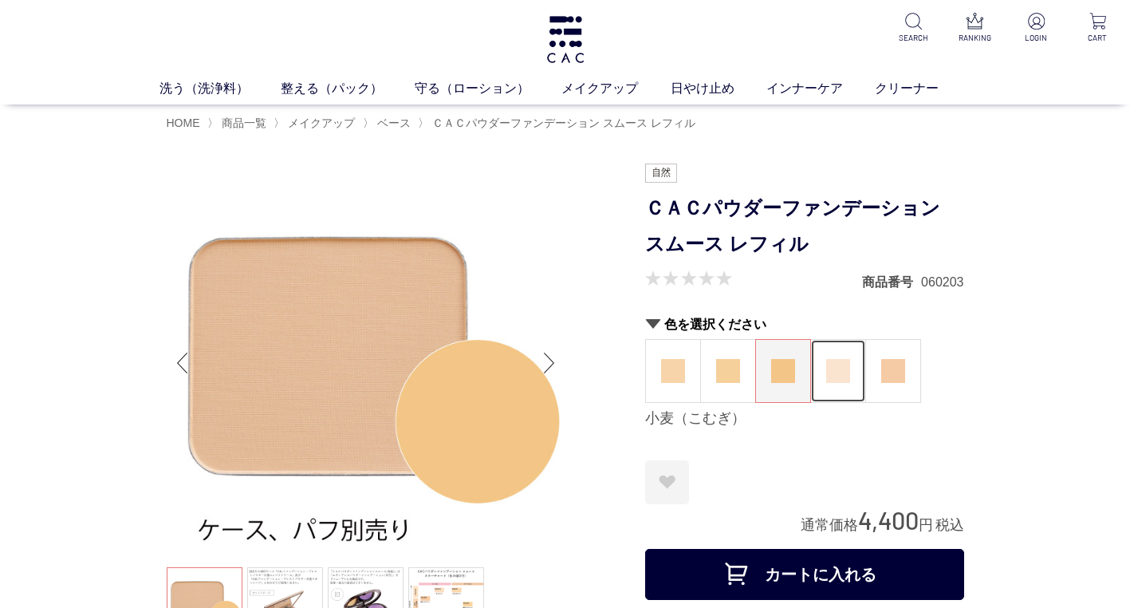
click at [832, 377] on img at bounding box center [838, 371] width 24 height 24
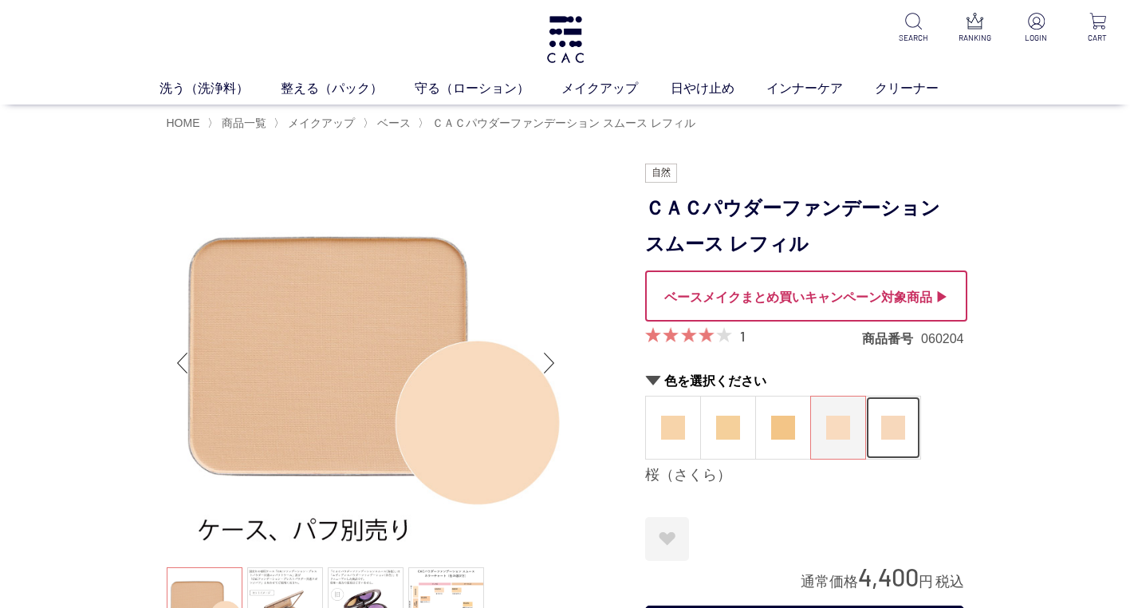
click at [899, 428] on img at bounding box center [893, 427] width 24 height 24
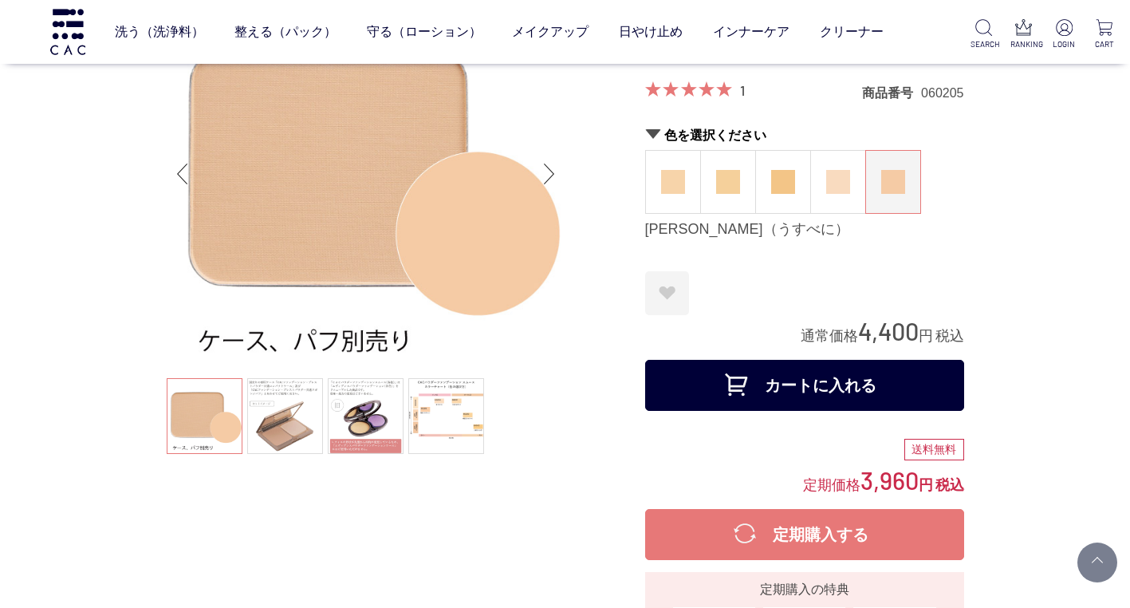
scroll to position [80, 0]
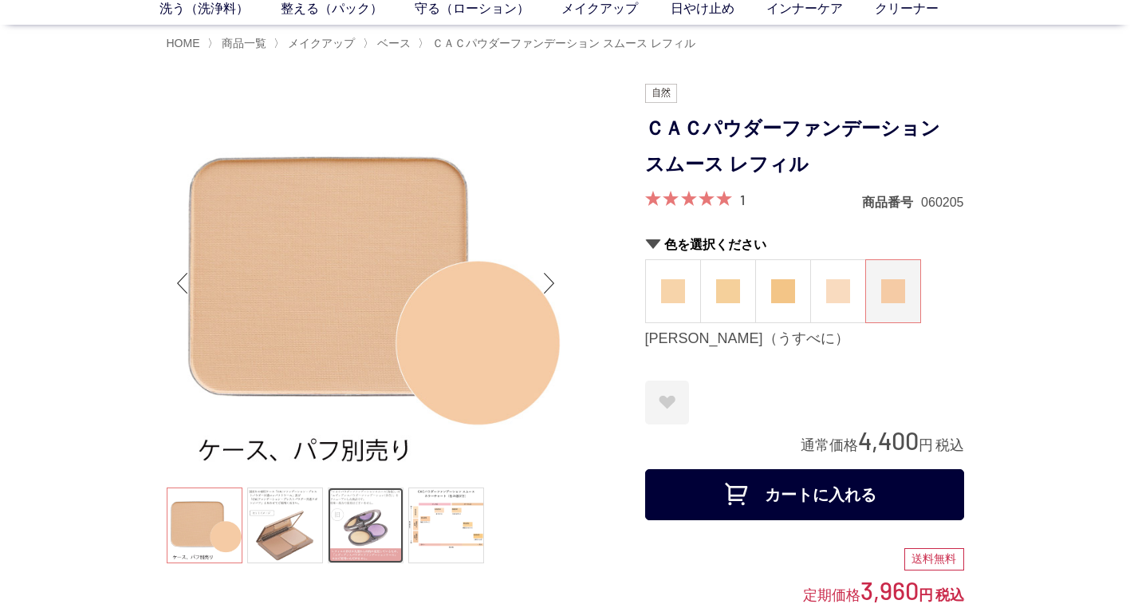
click at [372, 524] on link at bounding box center [366, 525] width 76 height 76
